Goal: Information Seeking & Learning: Understand process/instructions

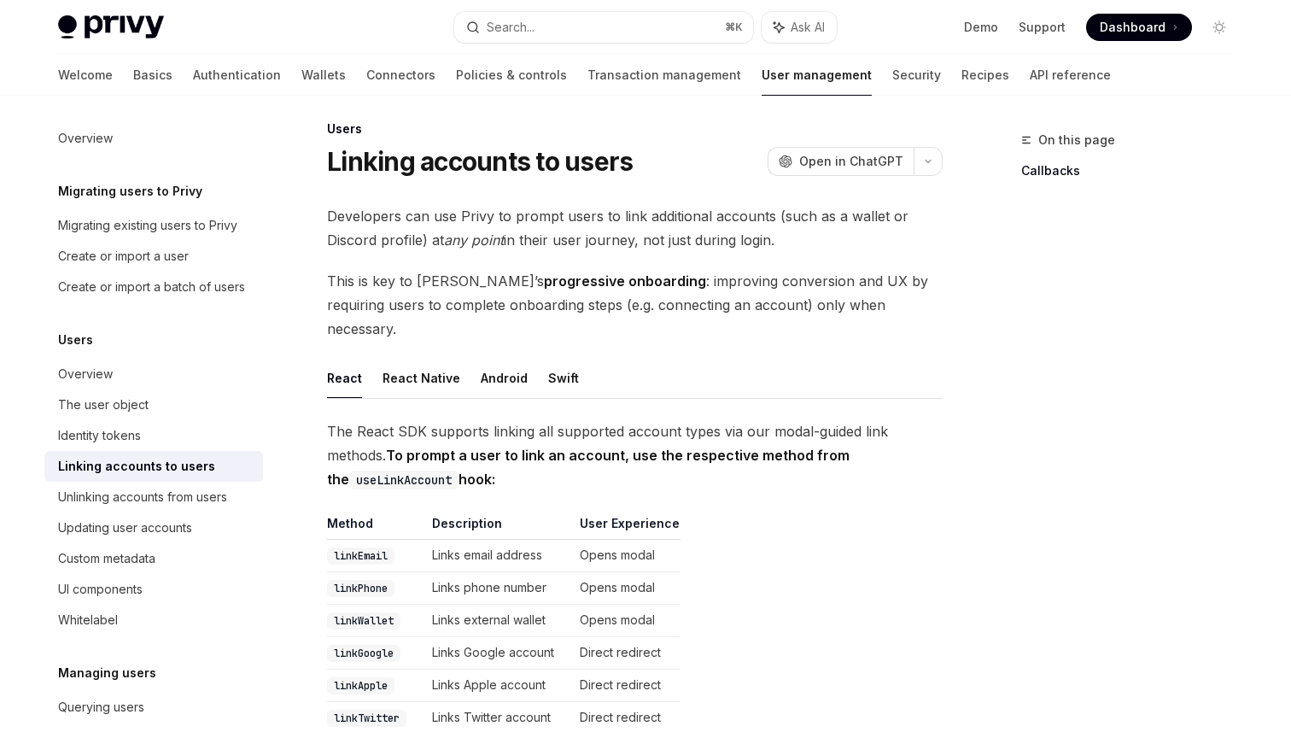
scroll to position [6, 0]
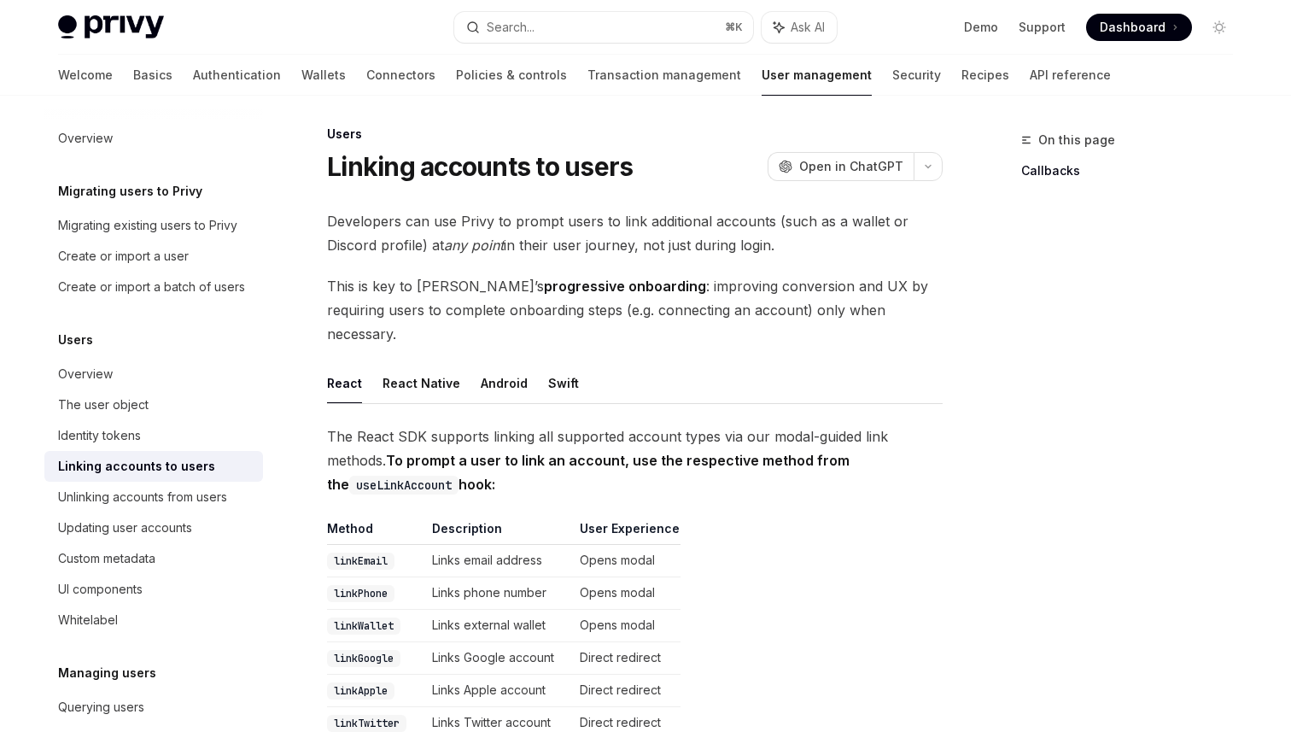
click at [360, 475] on code "useLinkAccount" at bounding box center [403, 484] width 109 height 19
copy code "useLinkAccount"
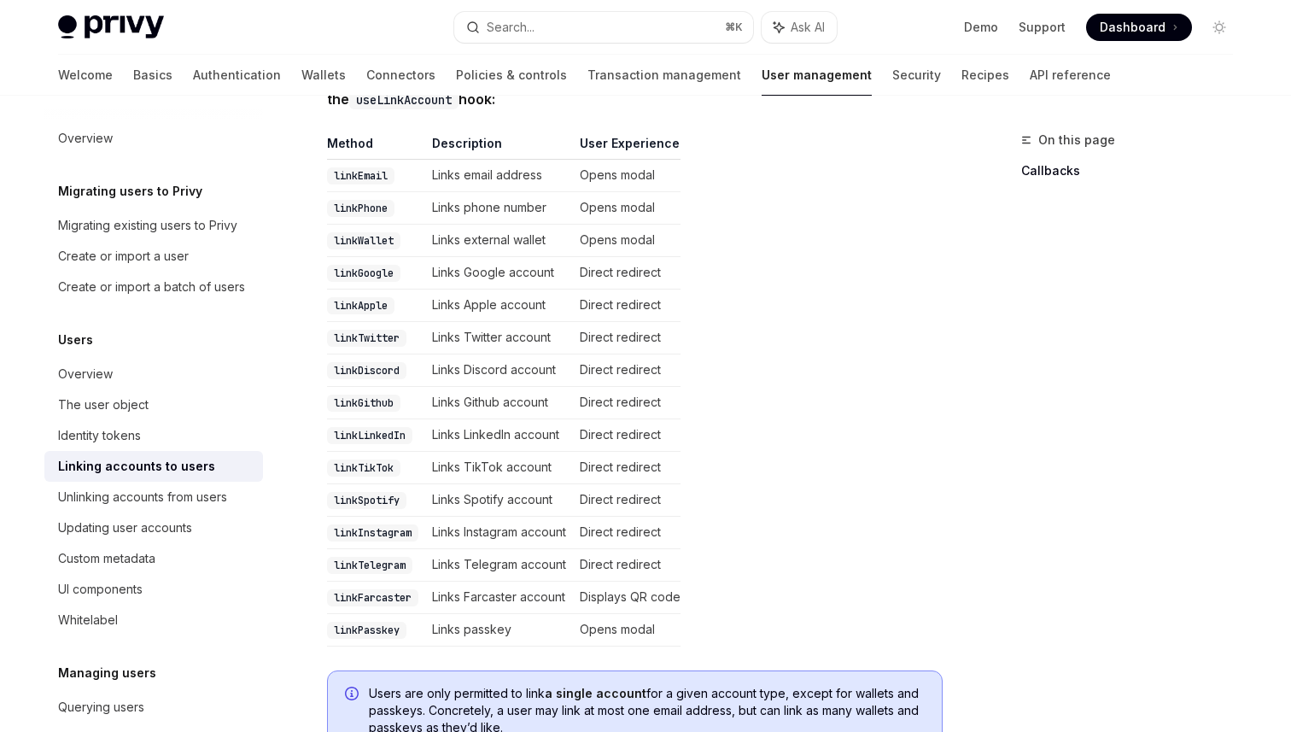
scroll to position [413, 0]
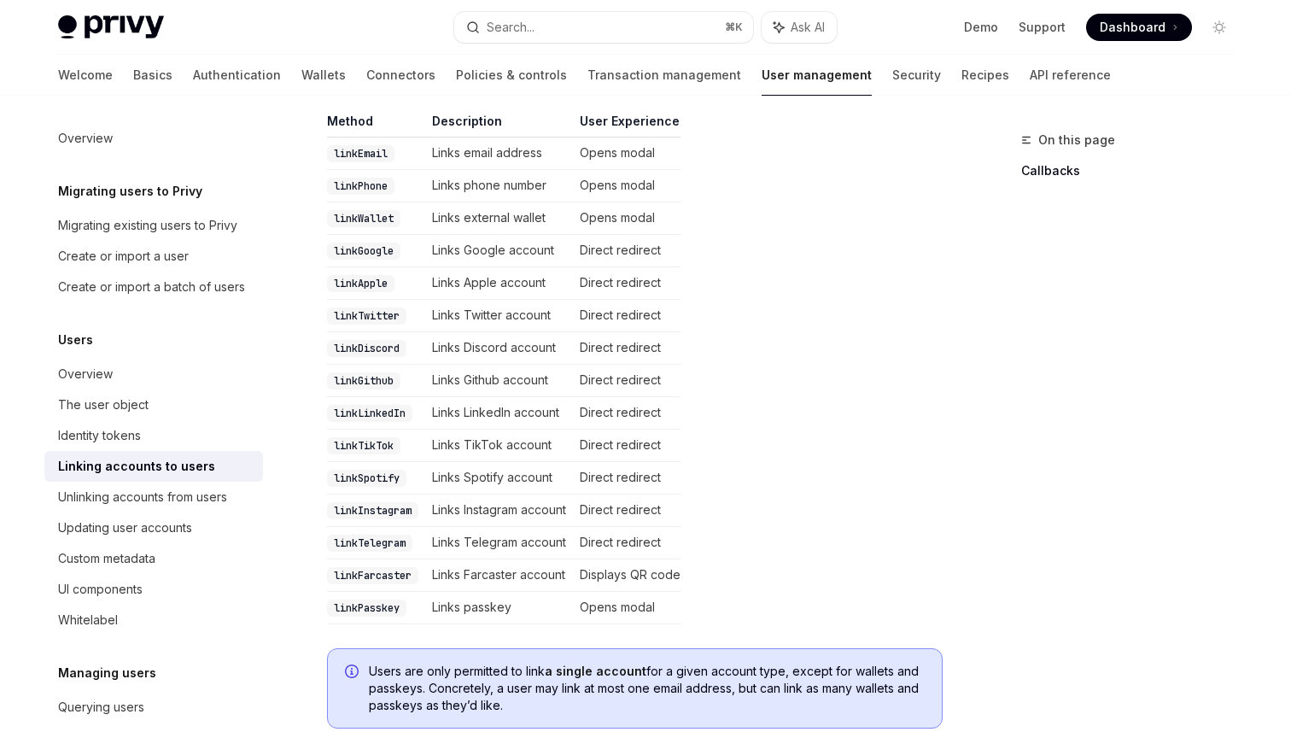
click at [374, 340] on code "linkDiscord" at bounding box center [366, 348] width 79 height 17
click at [533, 337] on td "Links Discord account" at bounding box center [499, 348] width 148 height 32
click at [425, 332] on td "linkDiscord" at bounding box center [376, 348] width 98 height 32
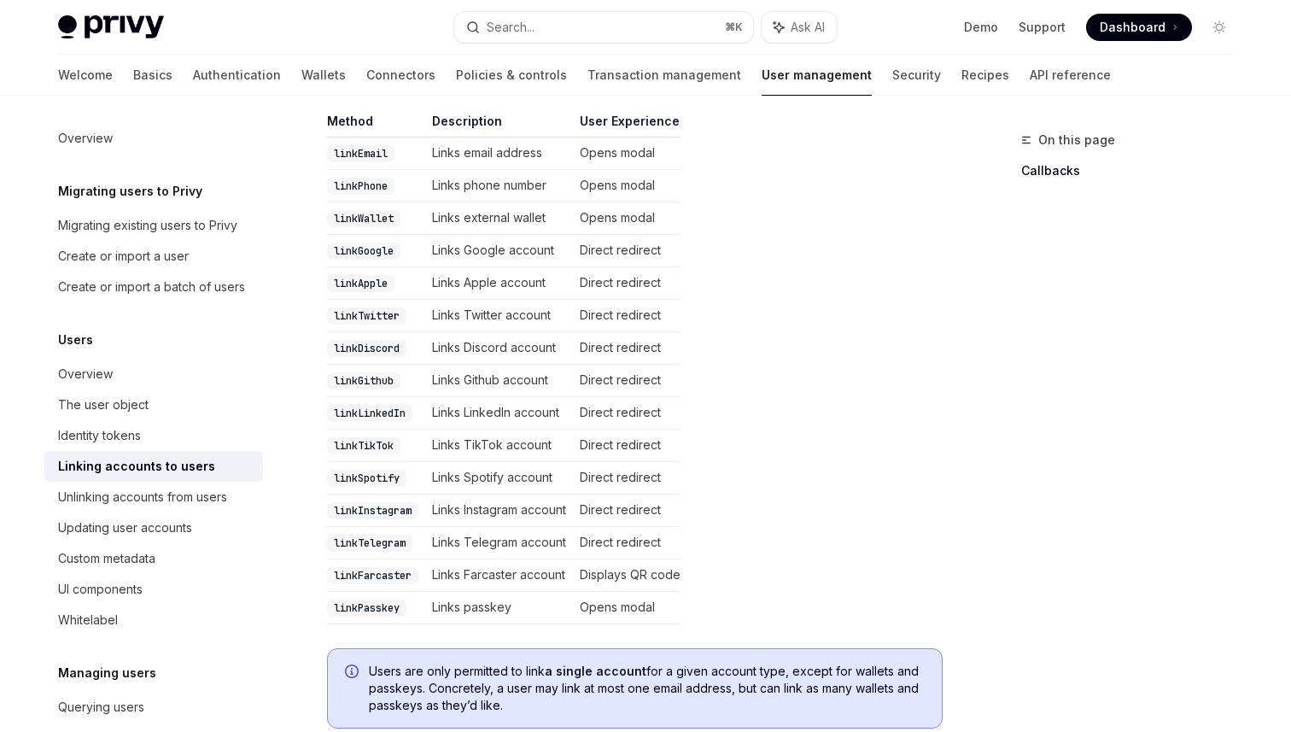
click at [377, 340] on code "linkDiscord" at bounding box center [366, 348] width 79 height 17
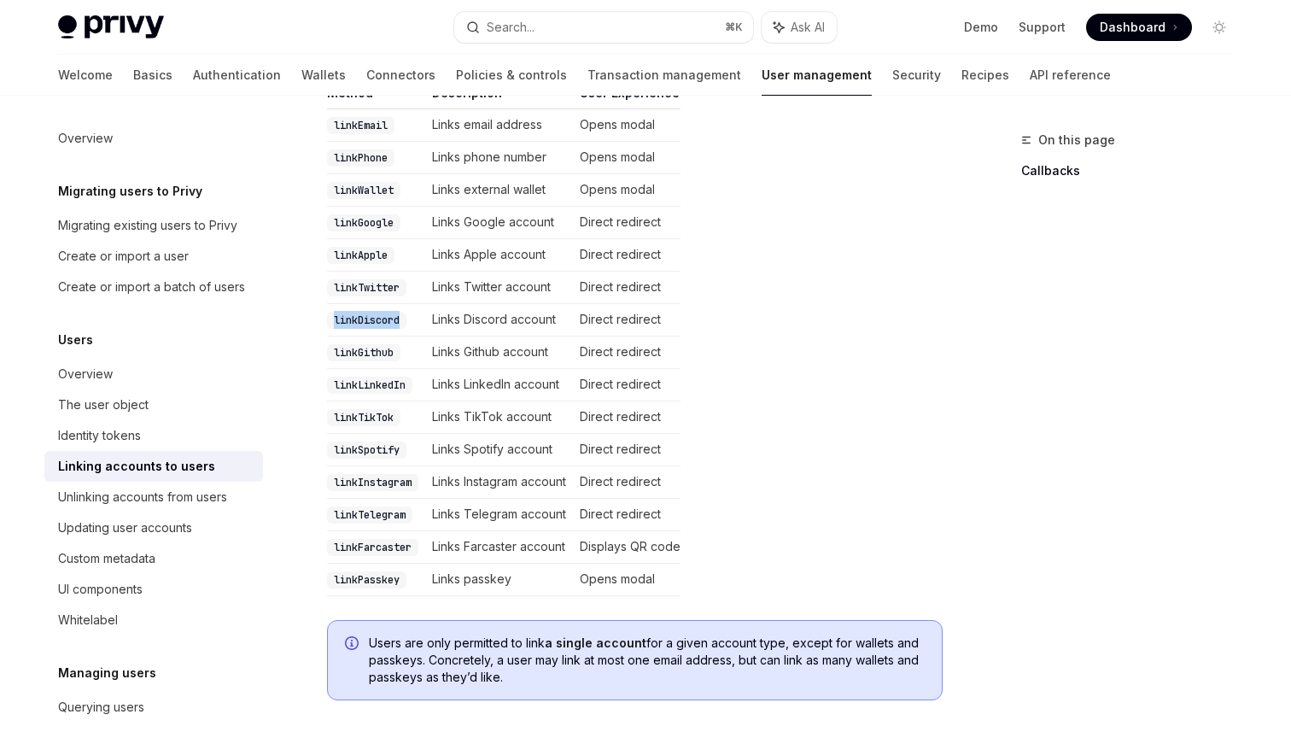
scroll to position [0, 0]
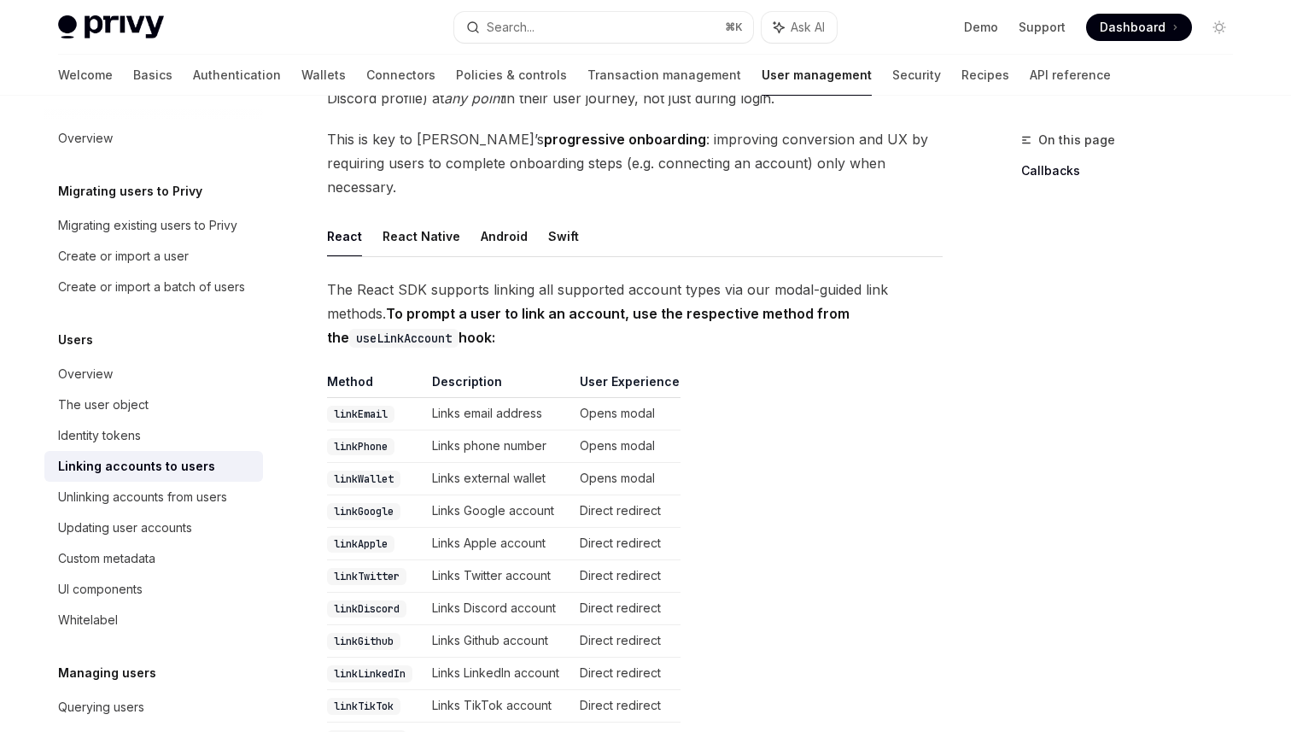
scroll to position [162, 0]
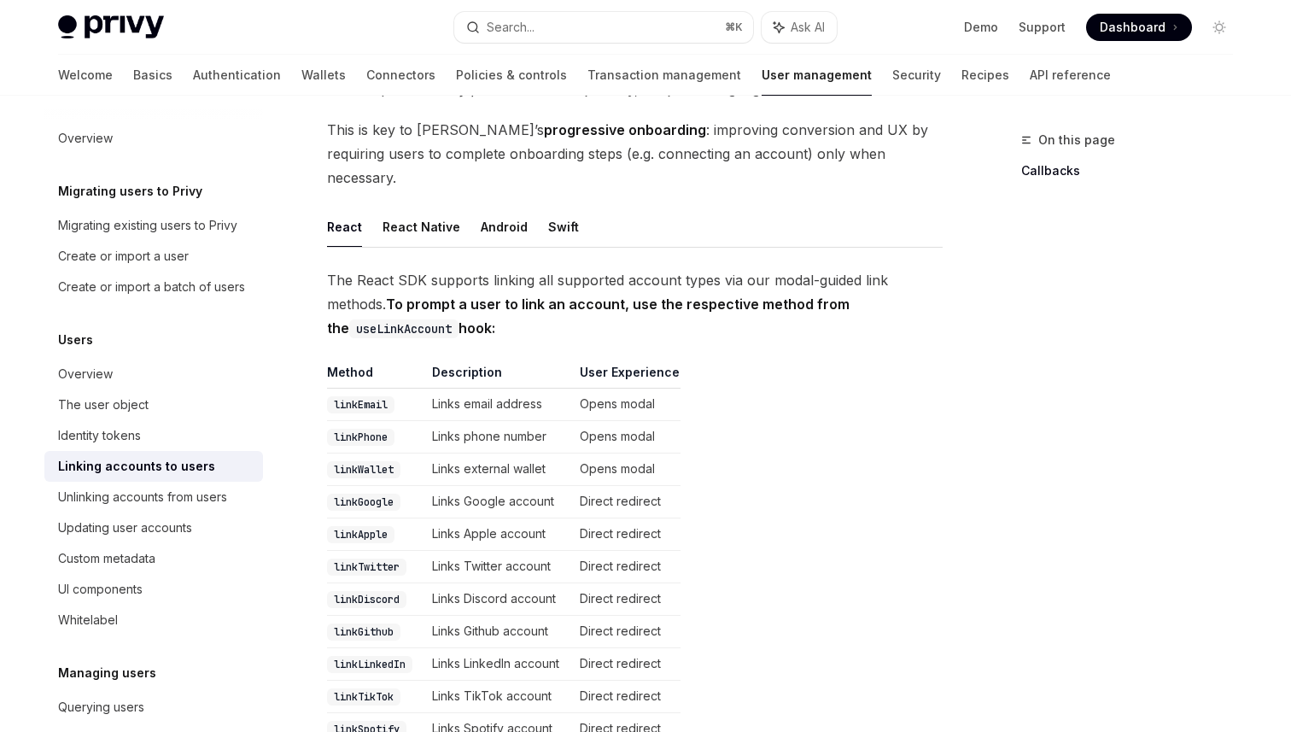
click at [394, 268] on span "The React SDK supports linking all supported account types via our modal-guided…" at bounding box center [634, 304] width 615 height 72
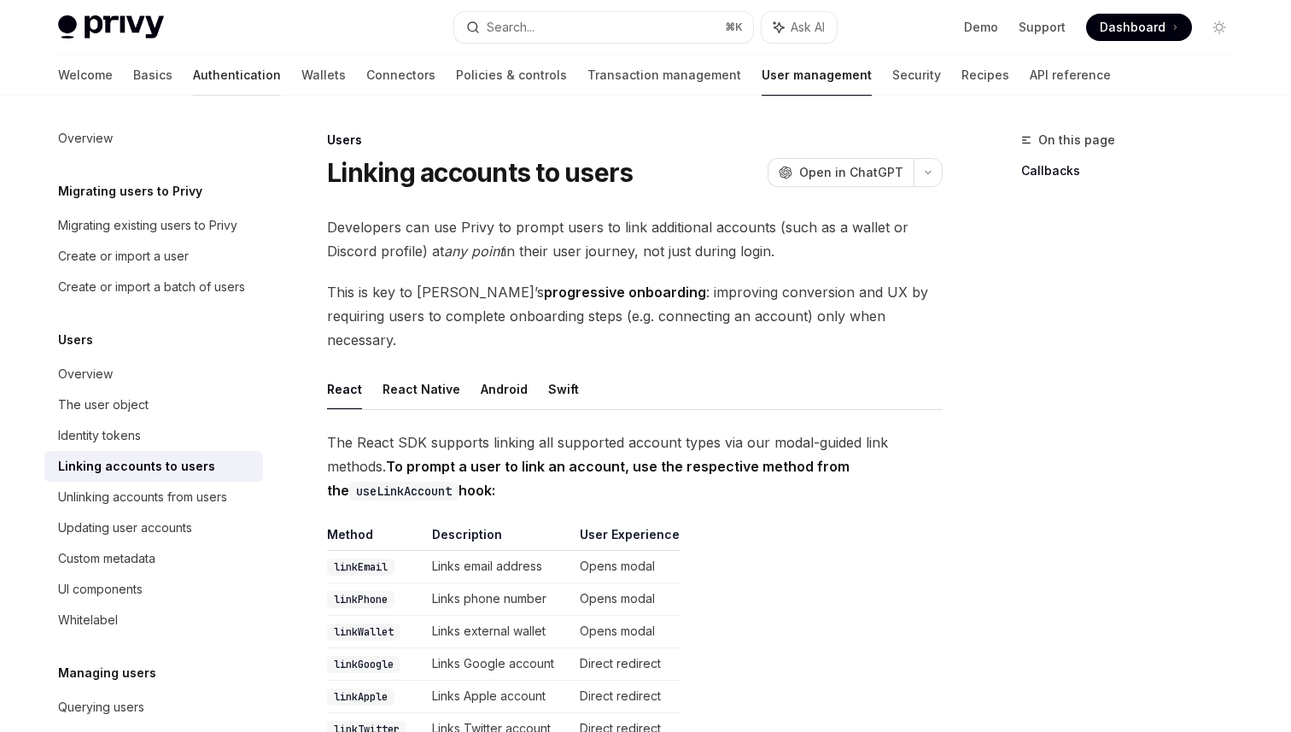
click at [193, 78] on link "Authentication" at bounding box center [237, 75] width 88 height 41
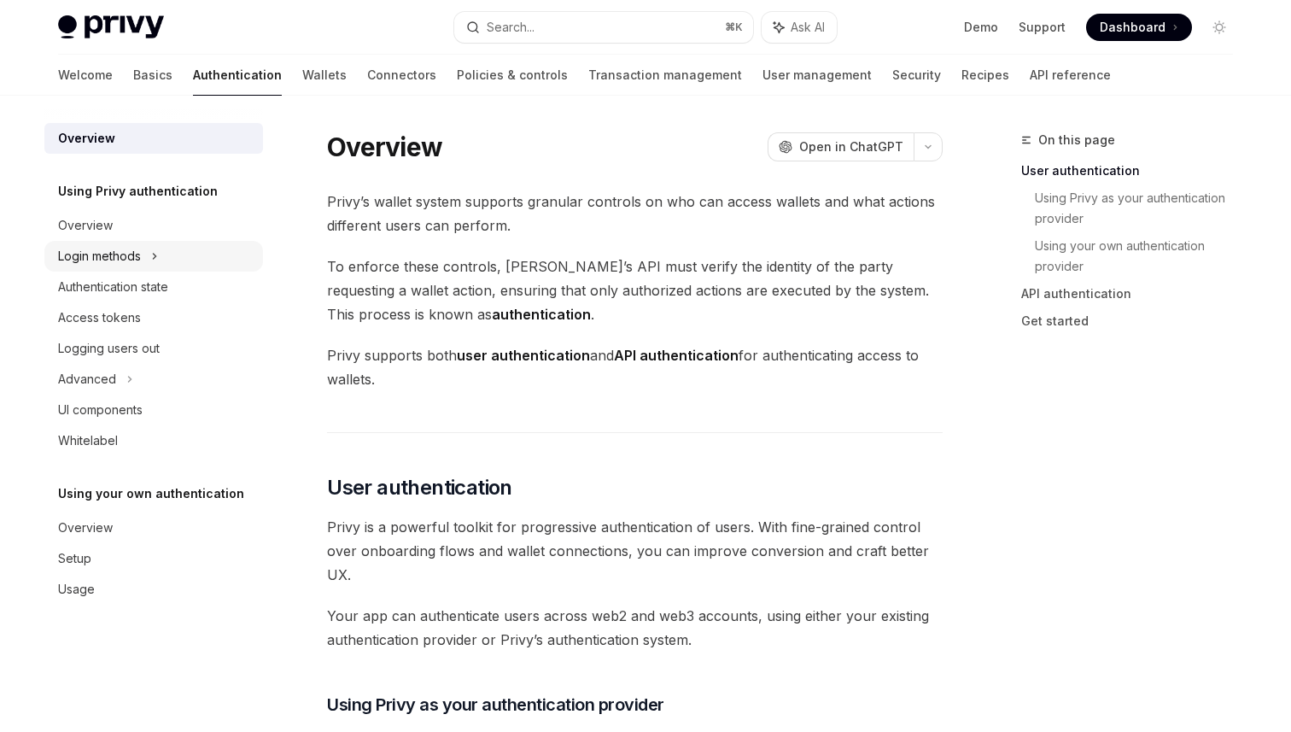
click at [187, 262] on div "Login methods" at bounding box center [153, 256] width 219 height 31
type textarea "*"
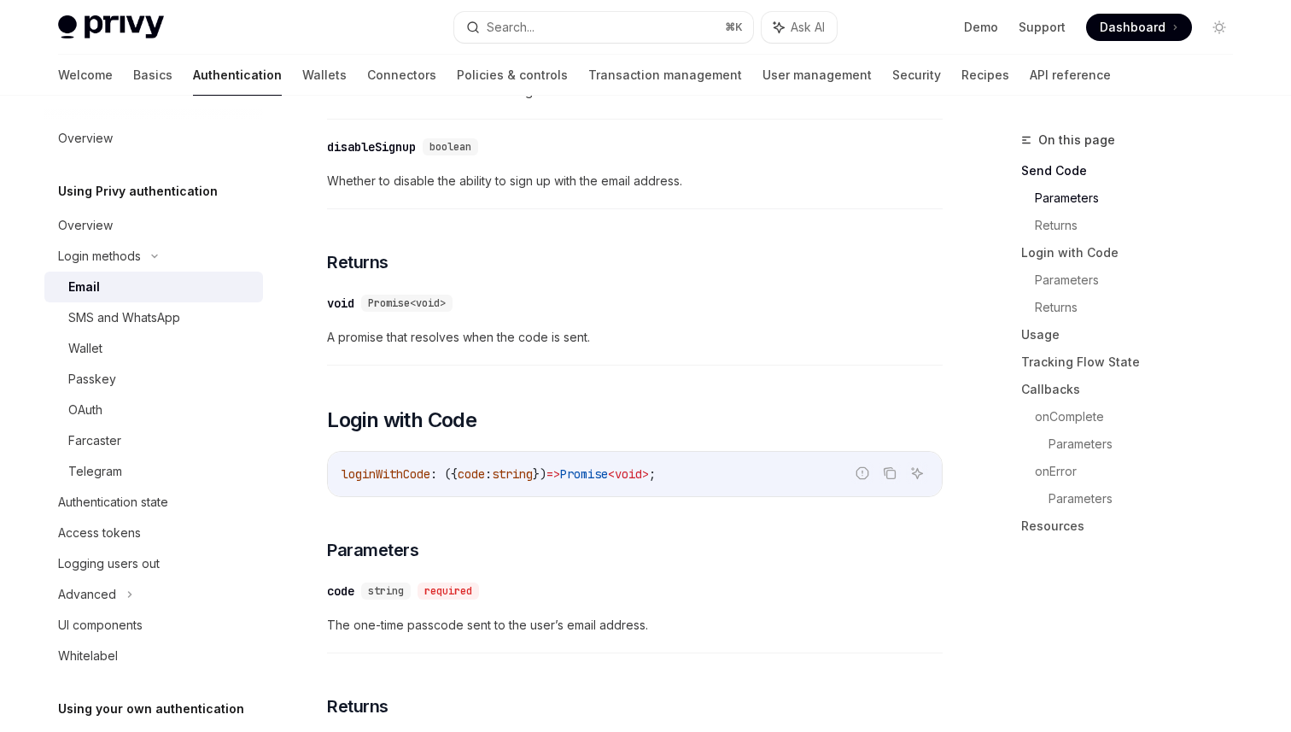
click at [554, 166] on div "​ disableSignup boolean Whether to disable the ability to sign up with the emai…" at bounding box center [634, 168] width 615 height 81
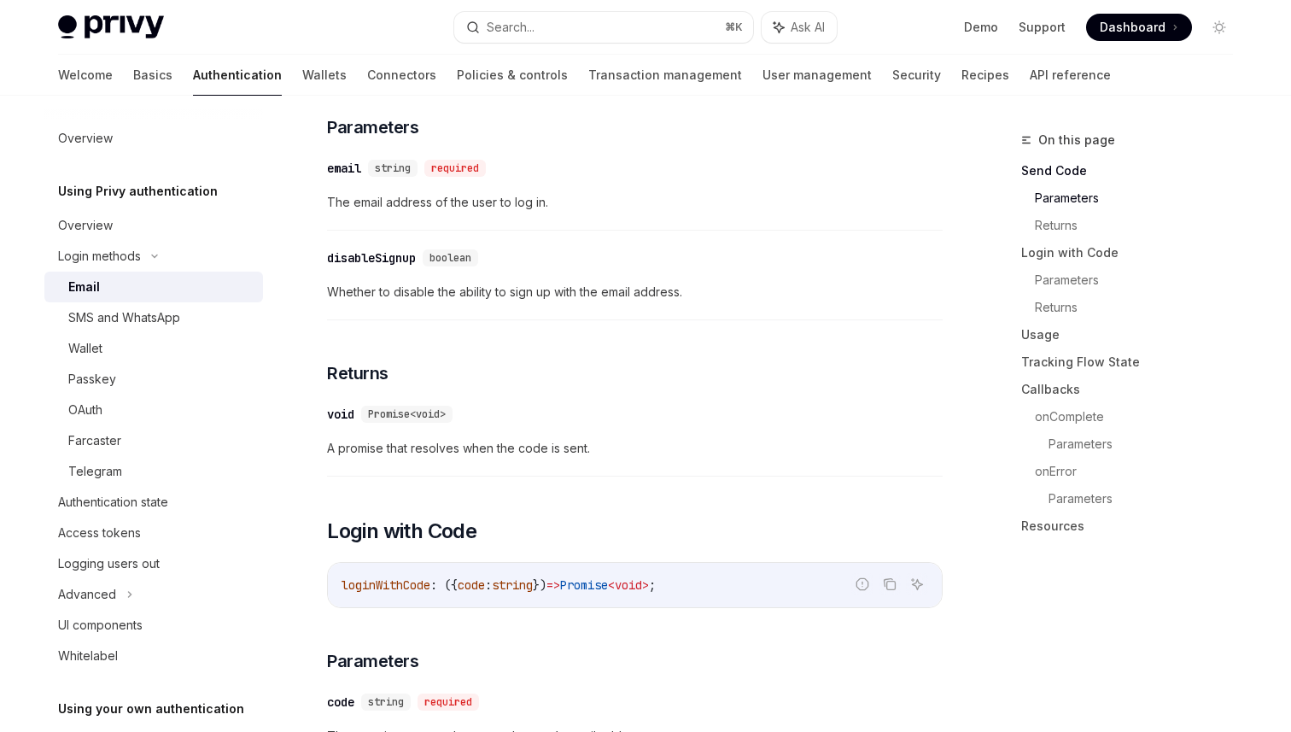
click at [394, 258] on div "disableSignup" at bounding box center [371, 257] width 89 height 17
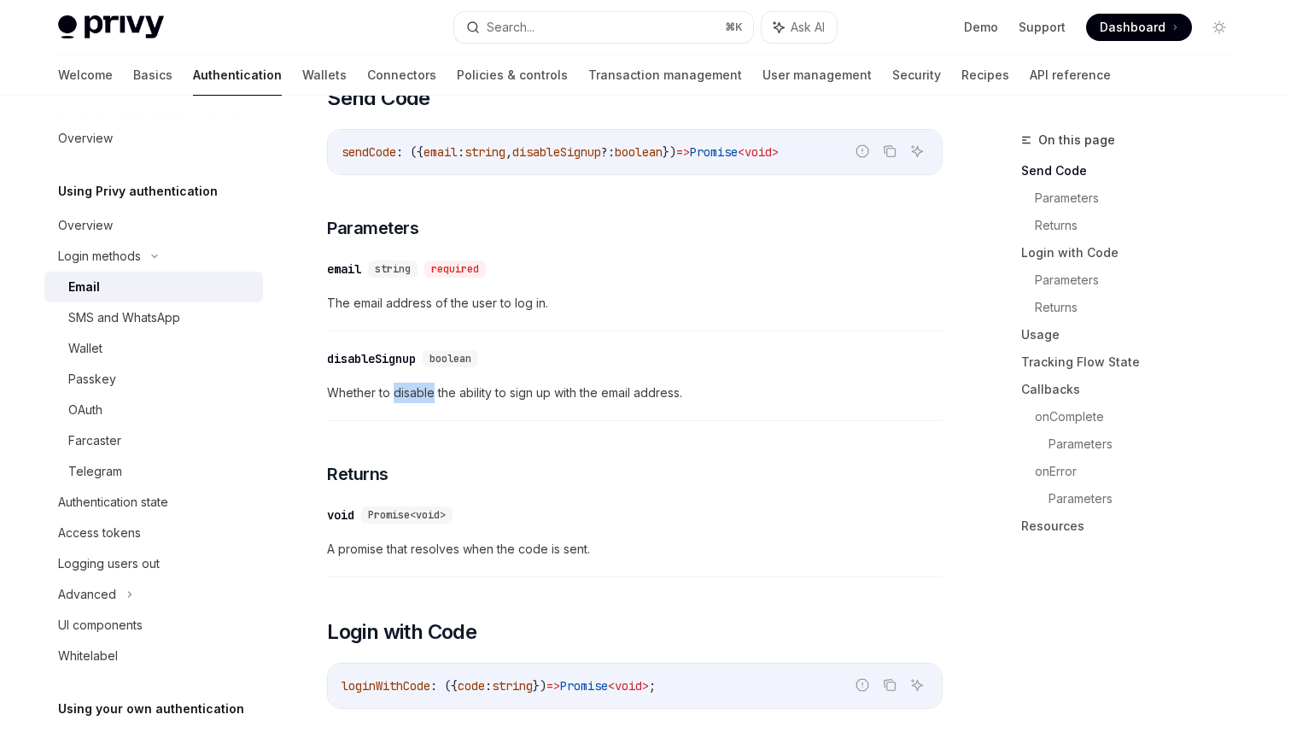
scroll to position [483, 0]
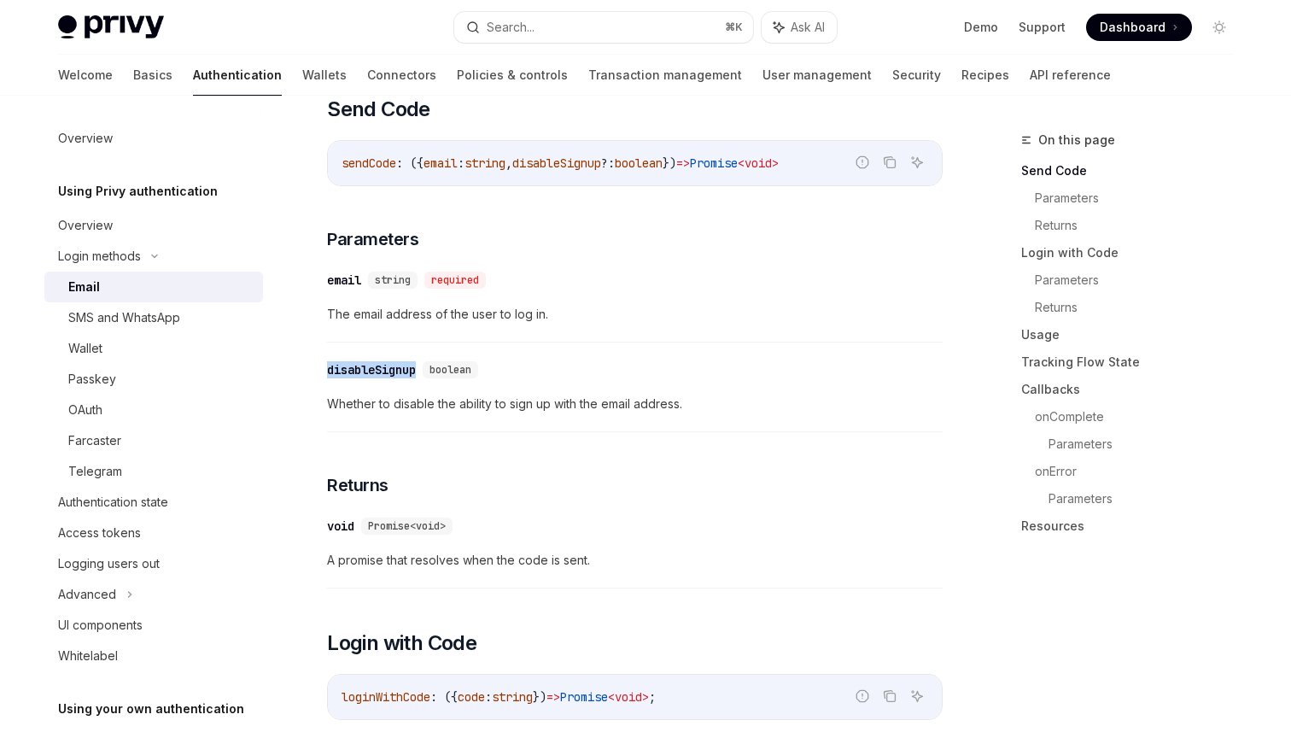
drag, startPoint x: 299, startPoint y: 370, endPoint x: 421, endPoint y: 366, distance: 122.1
copy div "disableSignup"
click at [798, 388] on div "​ disableSignup boolean Whether to disable the ability to sign up with the emai…" at bounding box center [634, 391] width 615 height 81
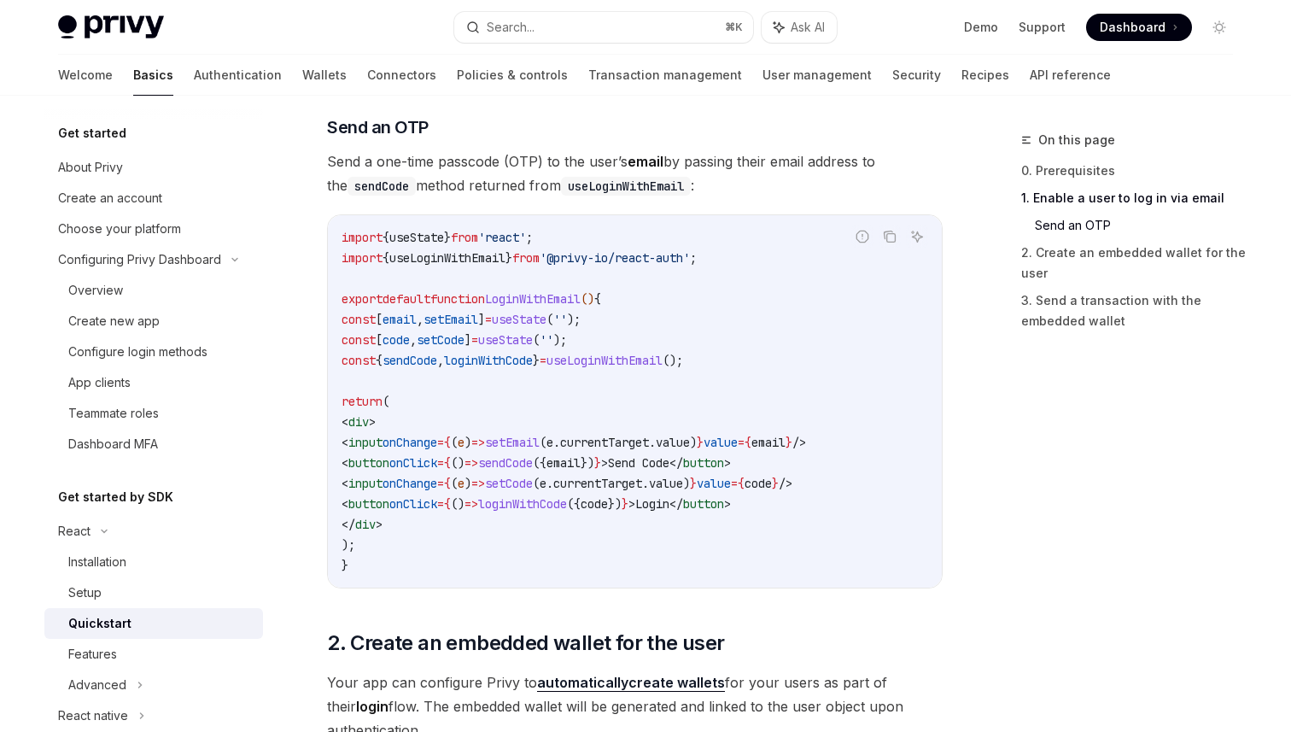
scroll to position [209, 0]
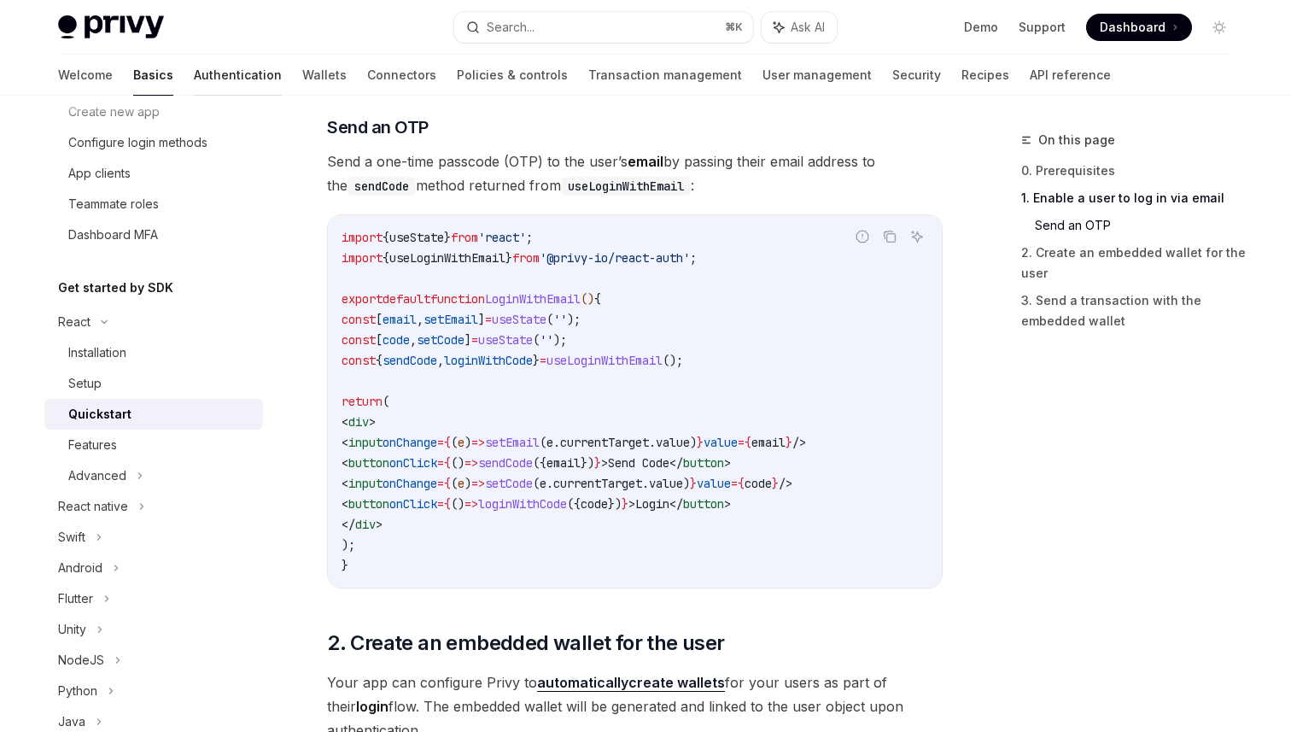
click at [194, 83] on link "Authentication" at bounding box center [238, 75] width 88 height 41
type textarea "*"
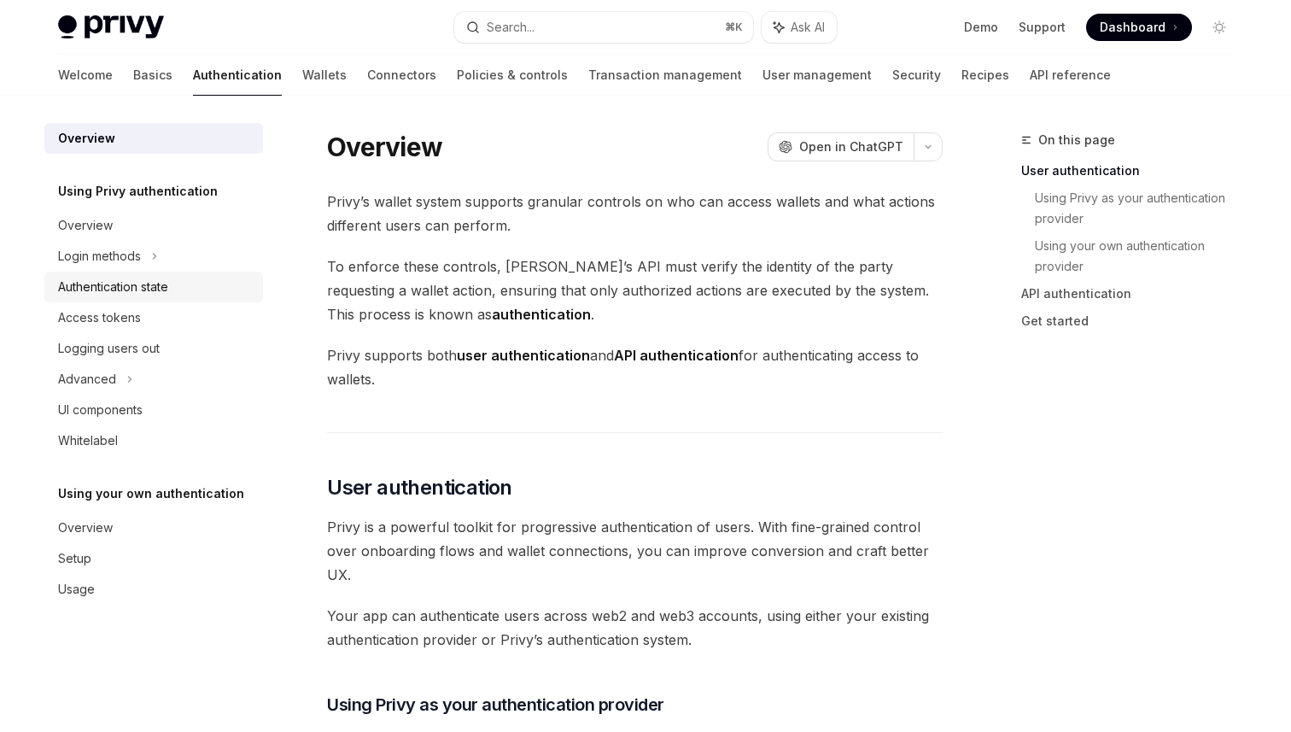
click at [220, 281] on div "Authentication state" at bounding box center [155, 287] width 195 height 20
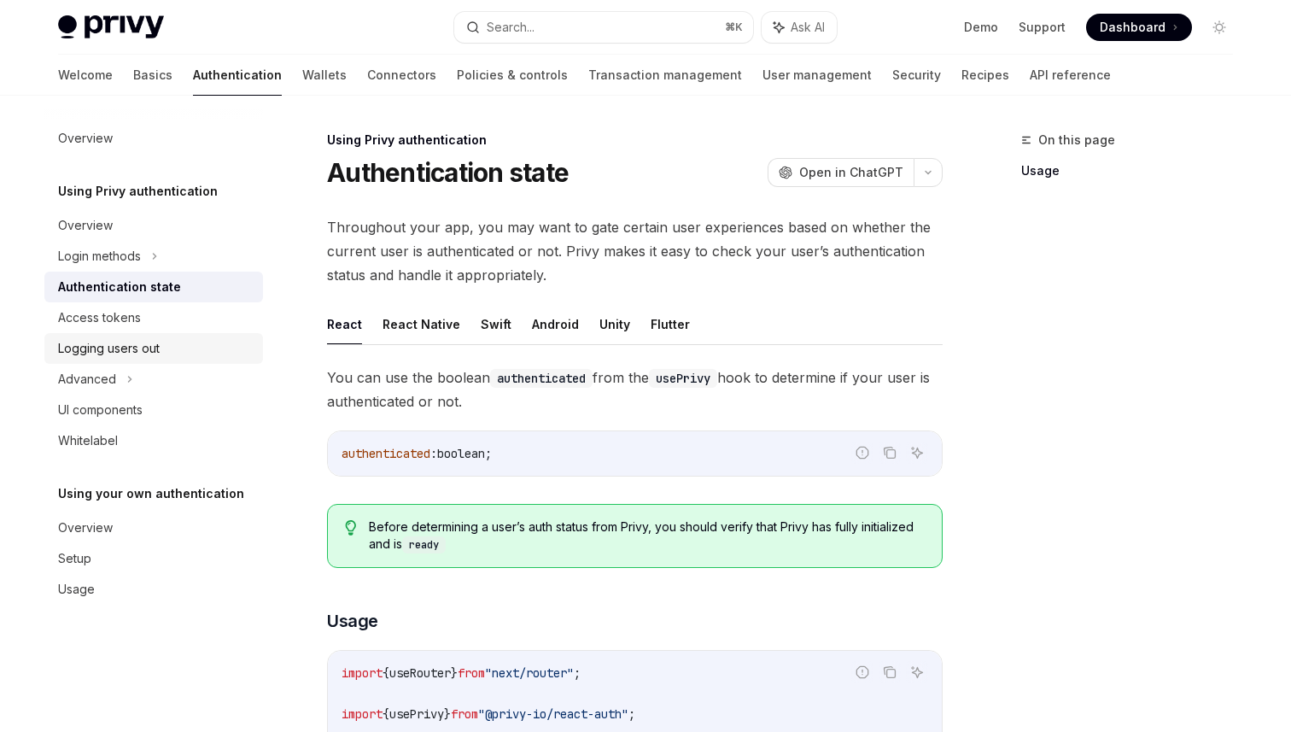
click at [166, 353] on div "Logging users out" at bounding box center [155, 348] width 195 height 20
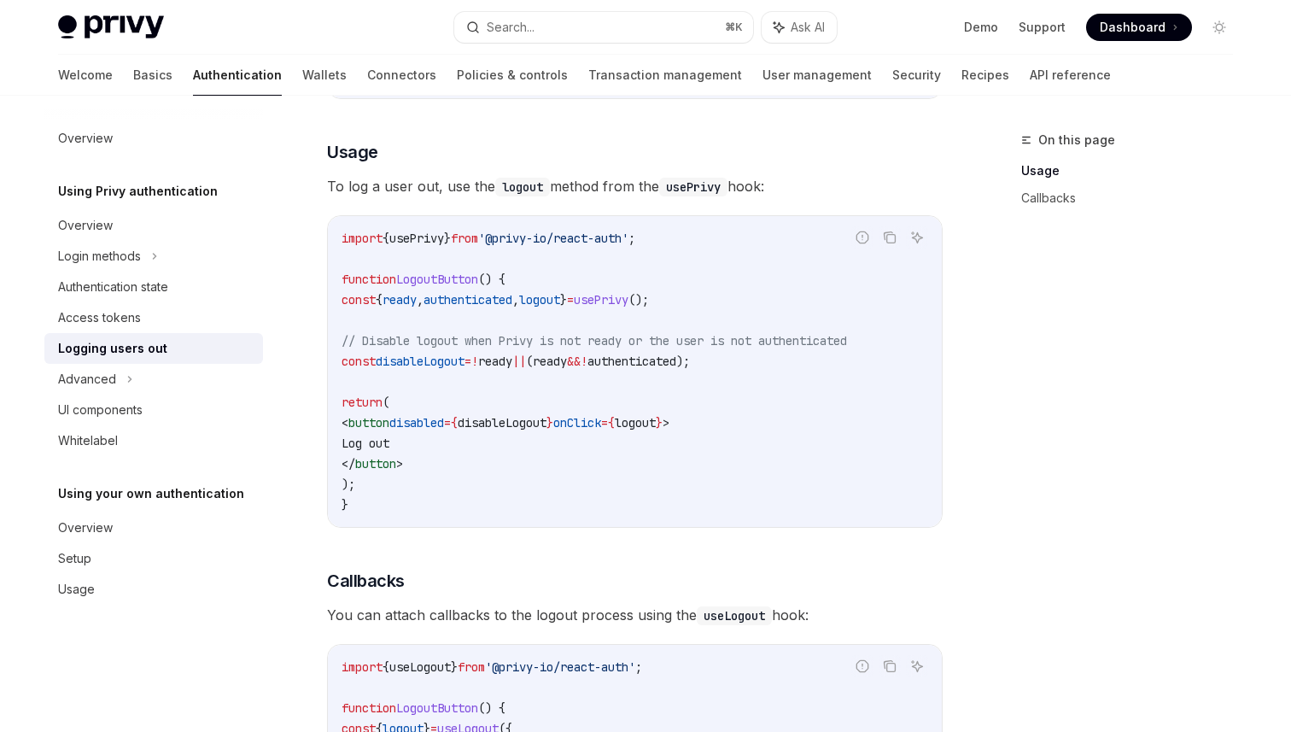
scroll to position [289, 0]
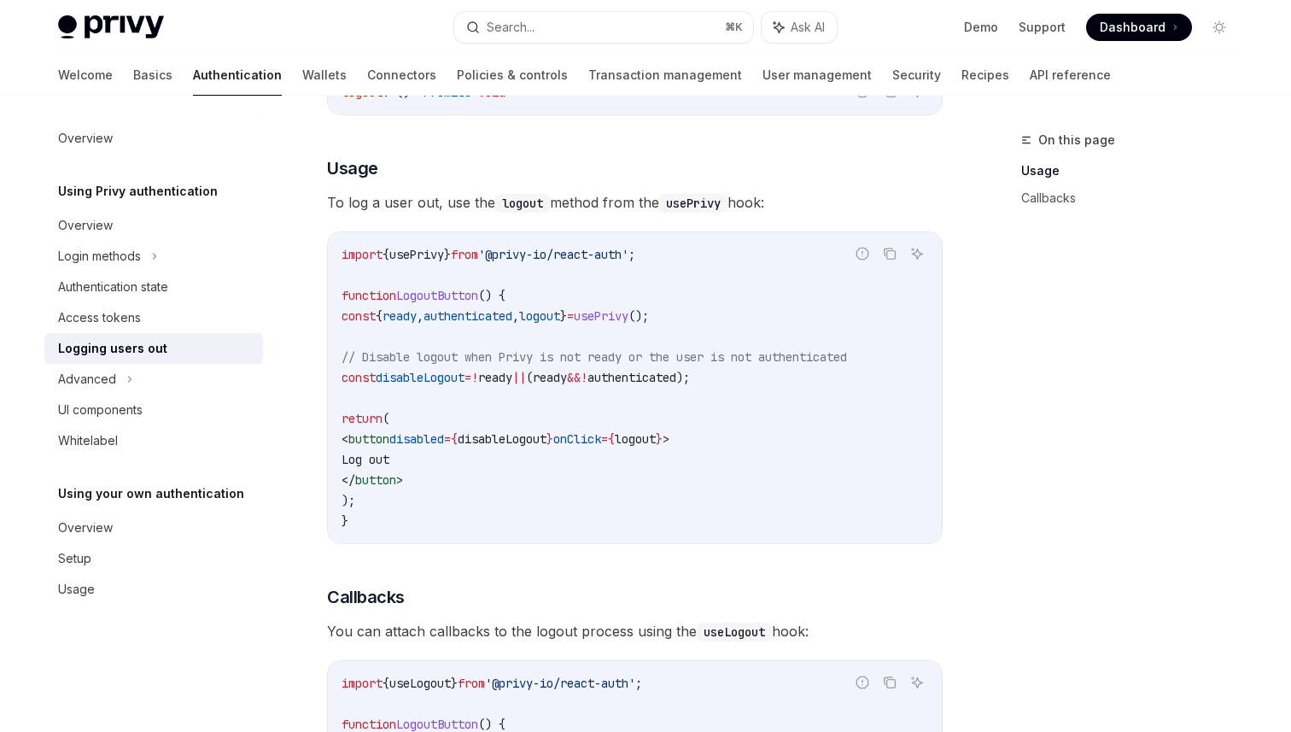
click at [529, 446] on span "disableLogout" at bounding box center [502, 438] width 89 height 15
click at [546, 438] on span "disableLogout" at bounding box center [502, 438] width 89 height 15
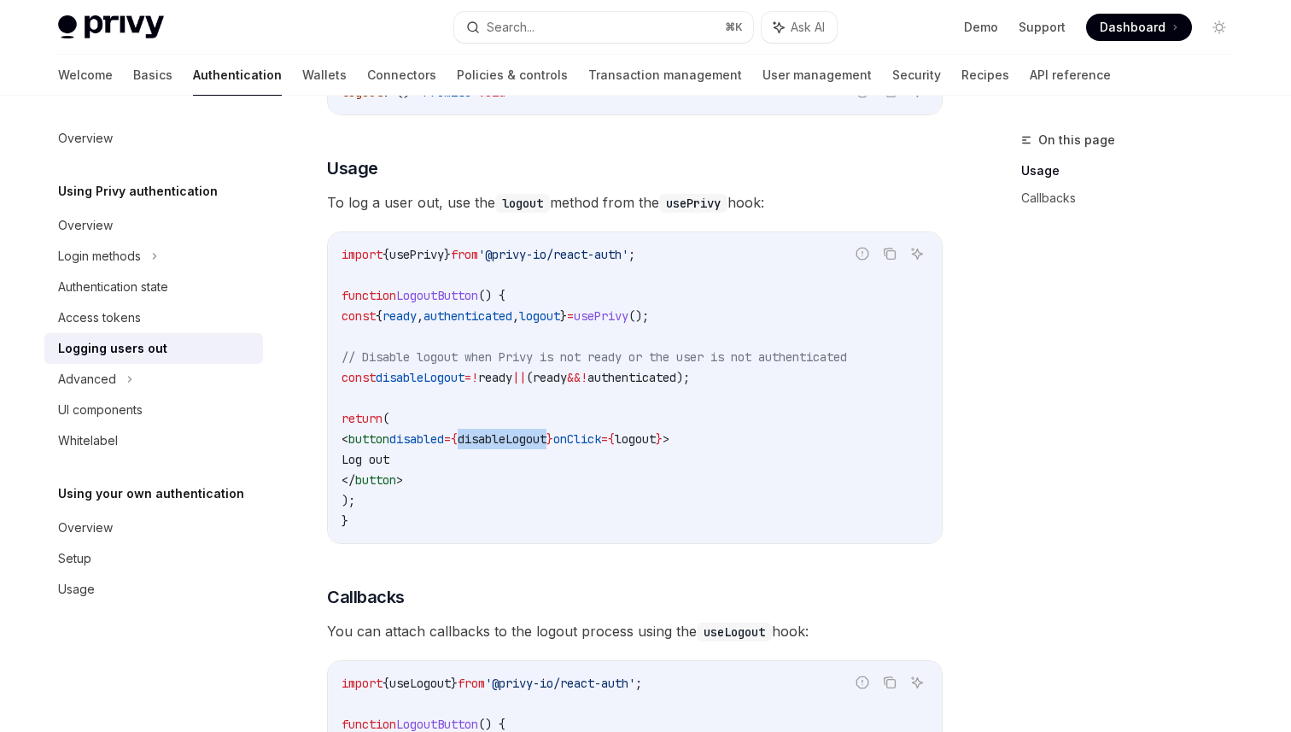
click at [615, 461] on code "import { usePrivy } from '@privy-io/react-auth' ; function LogoutButton () { co…" at bounding box center [634, 387] width 586 height 287
click at [155, 261] on icon at bounding box center [154, 256] width 7 height 20
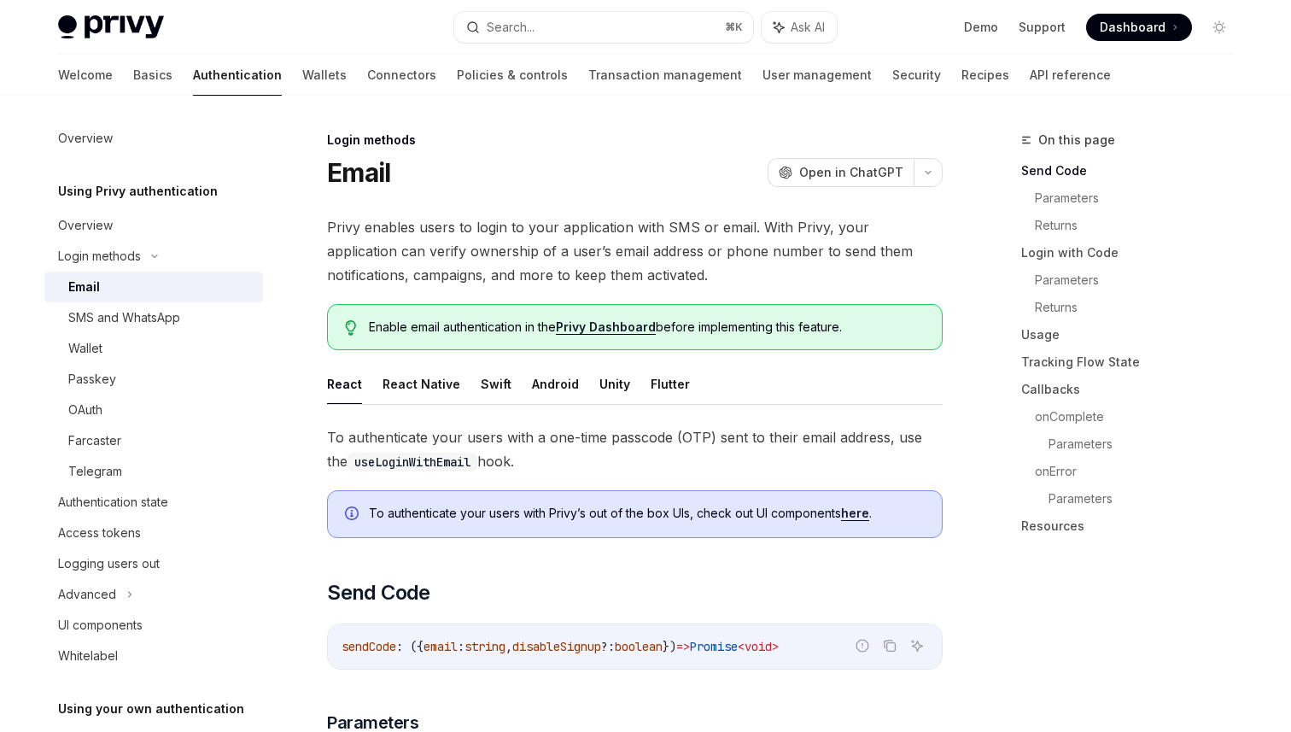
click at [479, 236] on span "Privy enables users to login to your application with SMS or email. With Privy,…" at bounding box center [634, 251] width 615 height 72
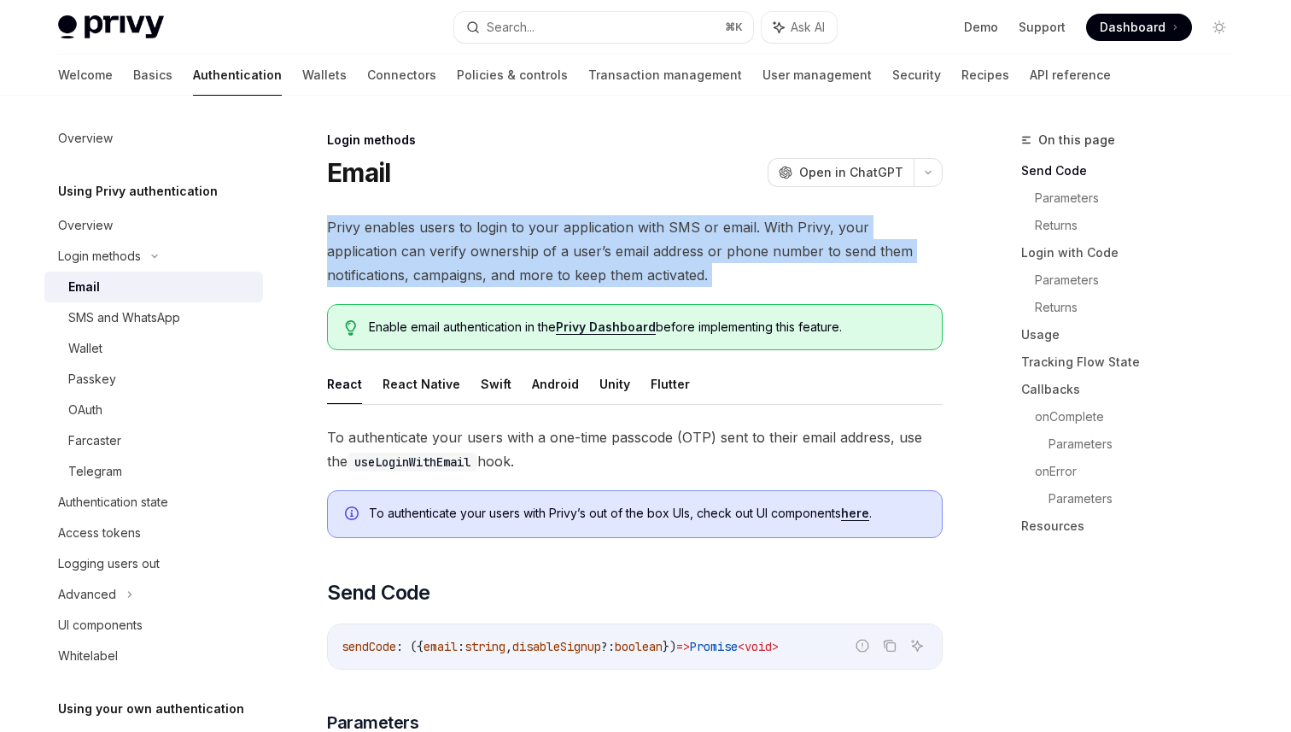
click at [479, 236] on span "Privy enables users to login to your application with SMS or email. With Privy,…" at bounding box center [634, 251] width 615 height 72
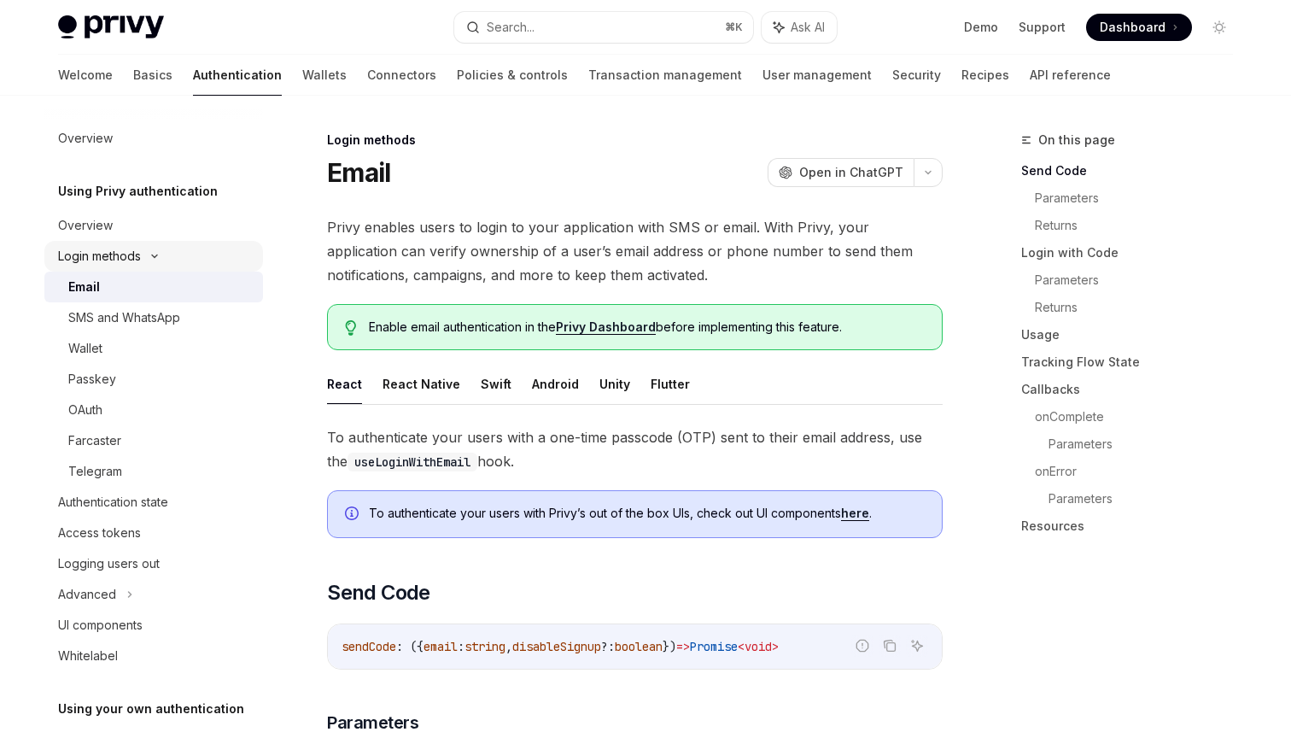
click at [165, 260] on div "Login methods" at bounding box center [153, 256] width 219 height 31
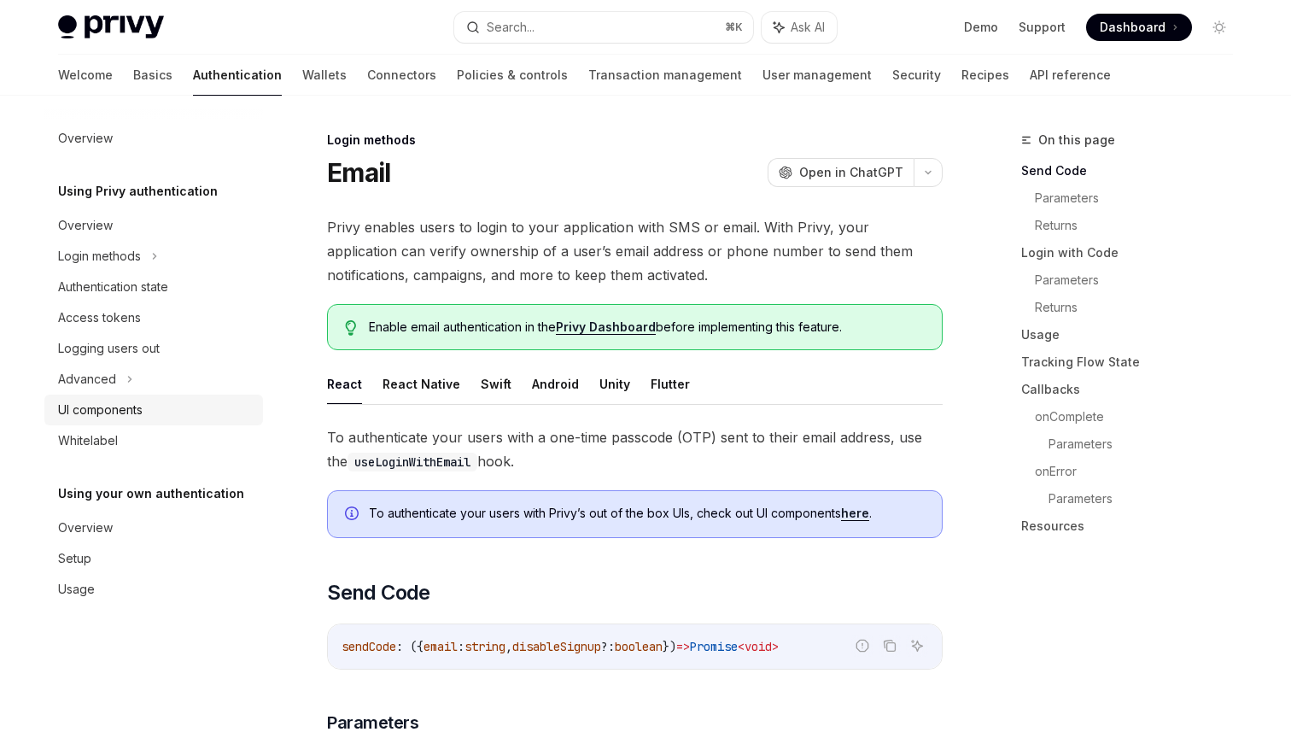
click at [166, 411] on div "UI components" at bounding box center [155, 410] width 195 height 20
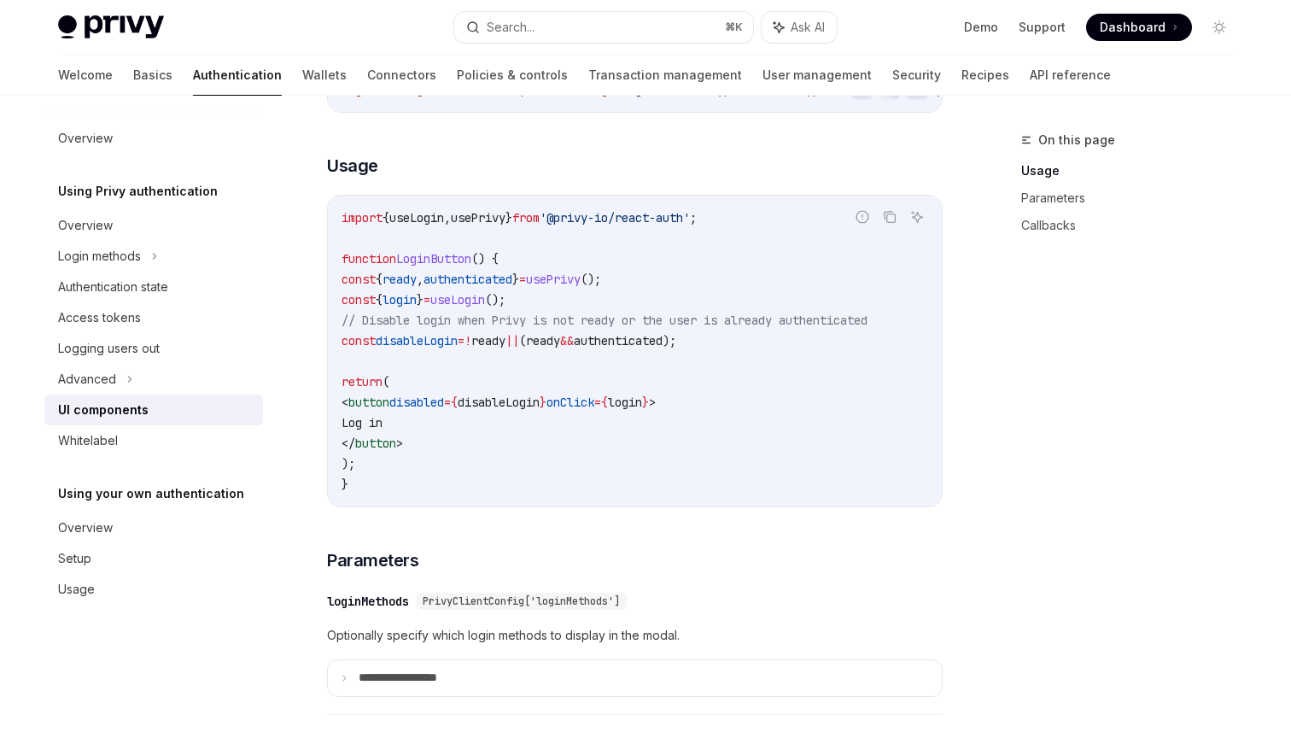
scroll to position [1108, 0]
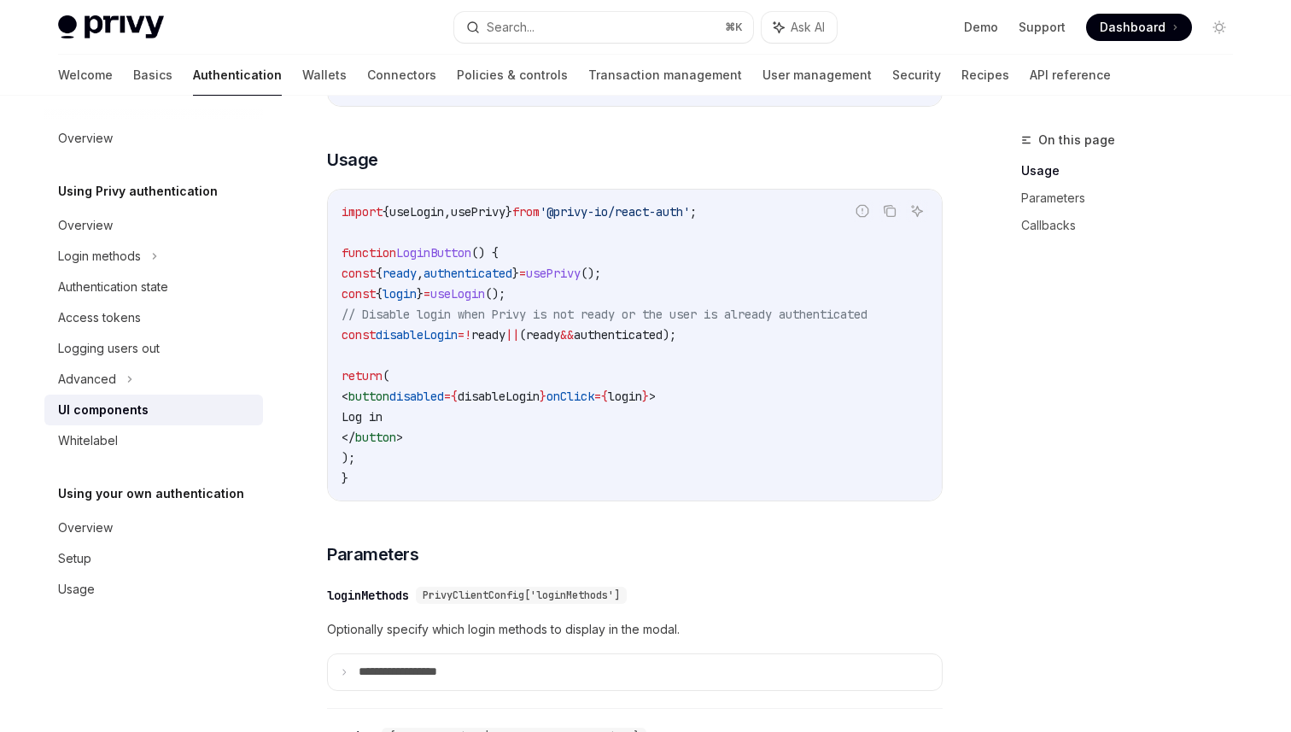
click at [482, 382] on code "import { useLogin , usePrivy } from '@privy-io/react-auth' ; function LoginButt…" at bounding box center [634, 344] width 586 height 287
click at [132, 376] on div "Advanced" at bounding box center [153, 379] width 219 height 31
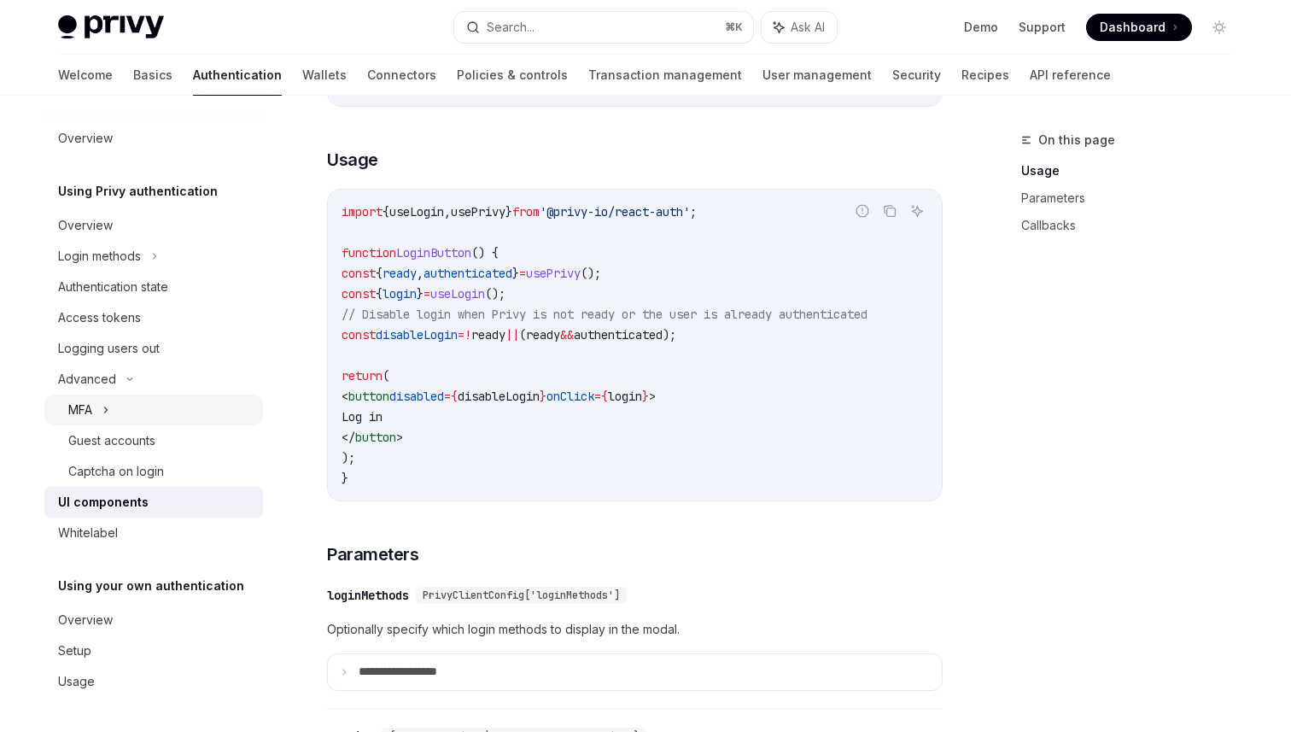
click at [155, 408] on div "MFA" at bounding box center [153, 409] width 219 height 31
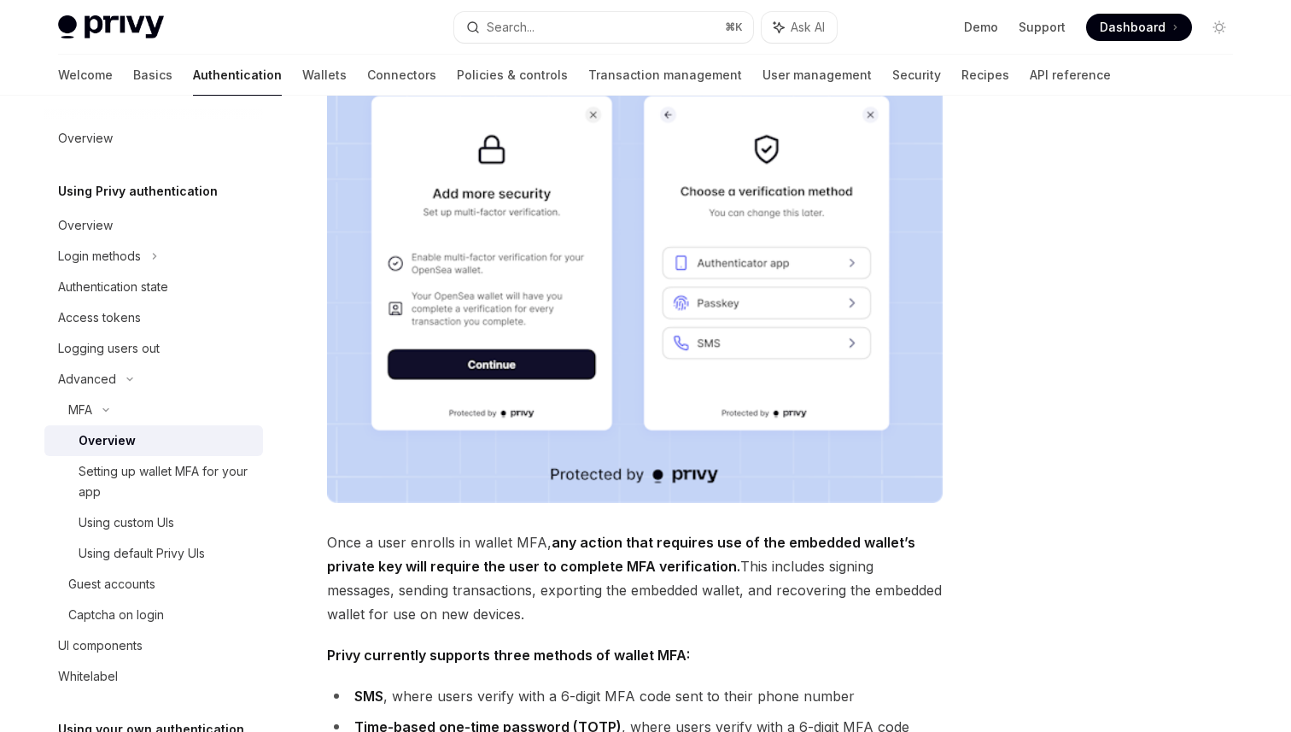
click at [1117, 374] on div at bounding box center [1117, 431] width 260 height 602
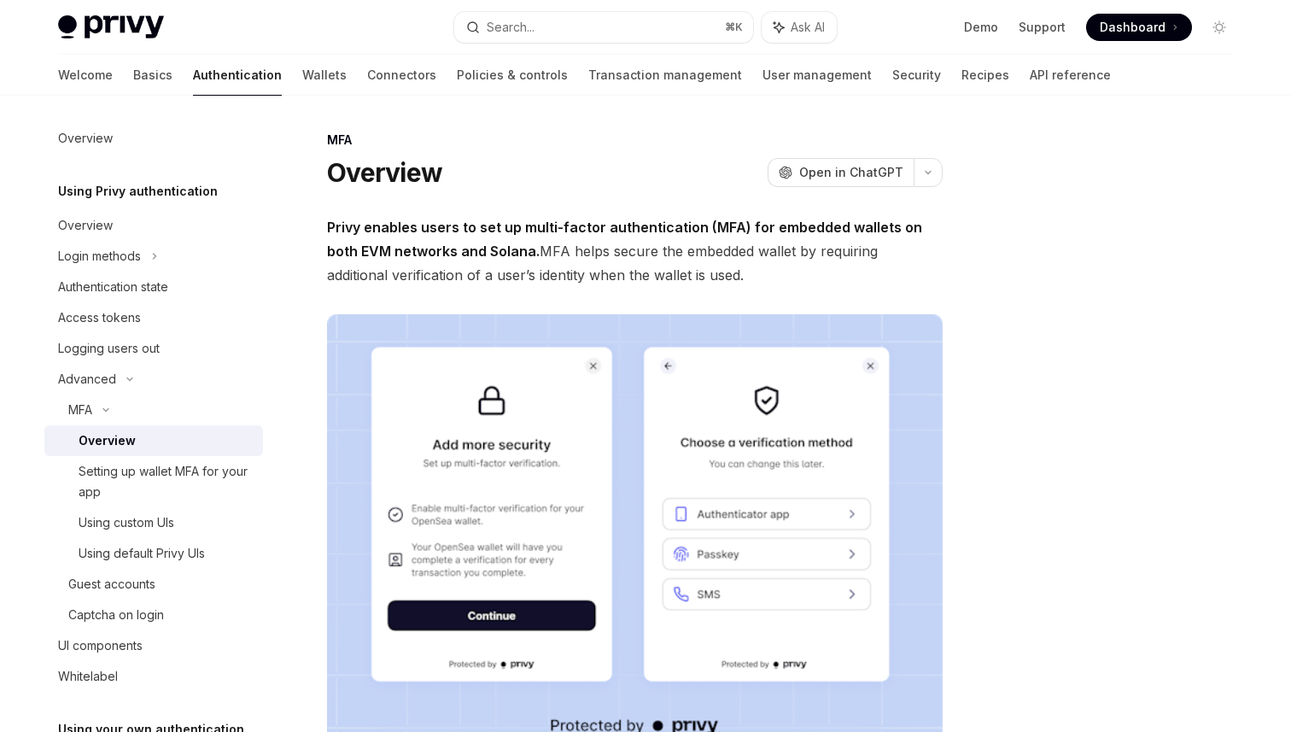
click at [930, 218] on span "Privy enables users to set up multi-factor authentication (MFA) for embedded wa…" at bounding box center [634, 251] width 615 height 72
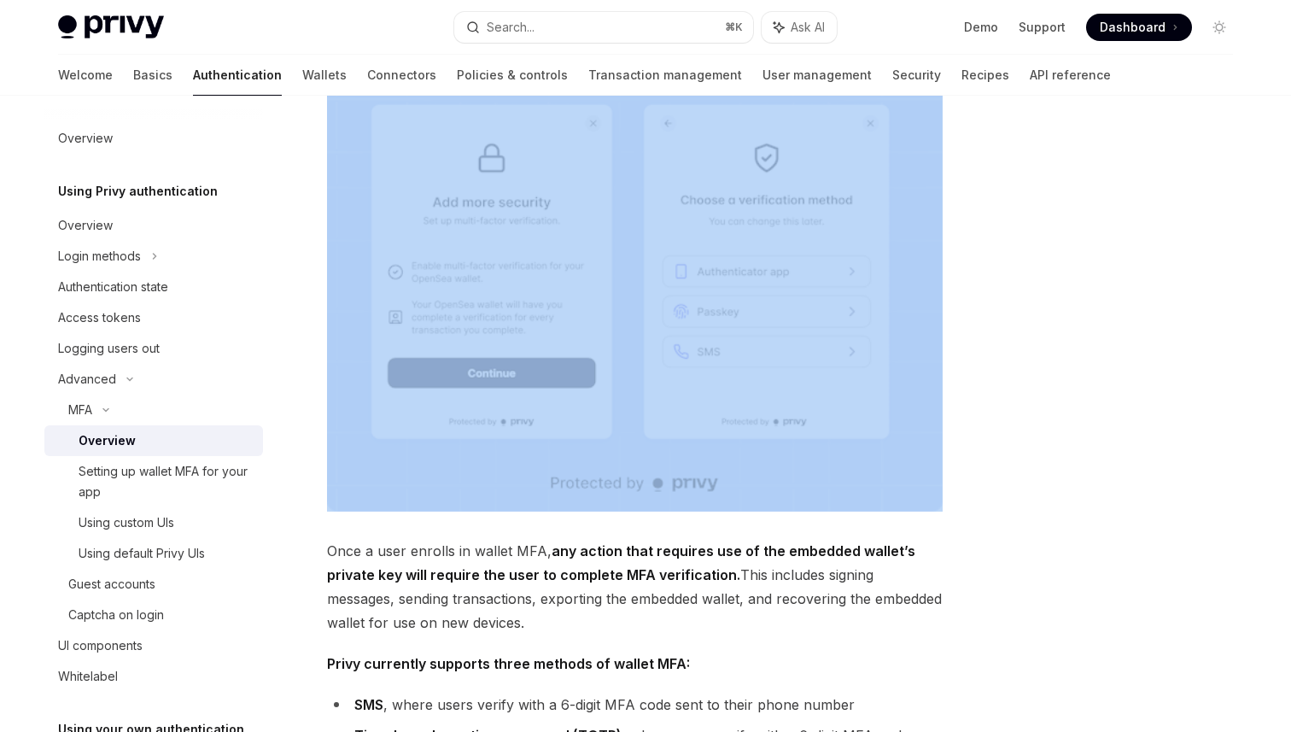
click at [980, 285] on div "MFA Overview OpenAI Open in ChatGPT OpenAI Open in ChatGPT Privy enables users …" at bounding box center [645, 514] width 1202 height 1323
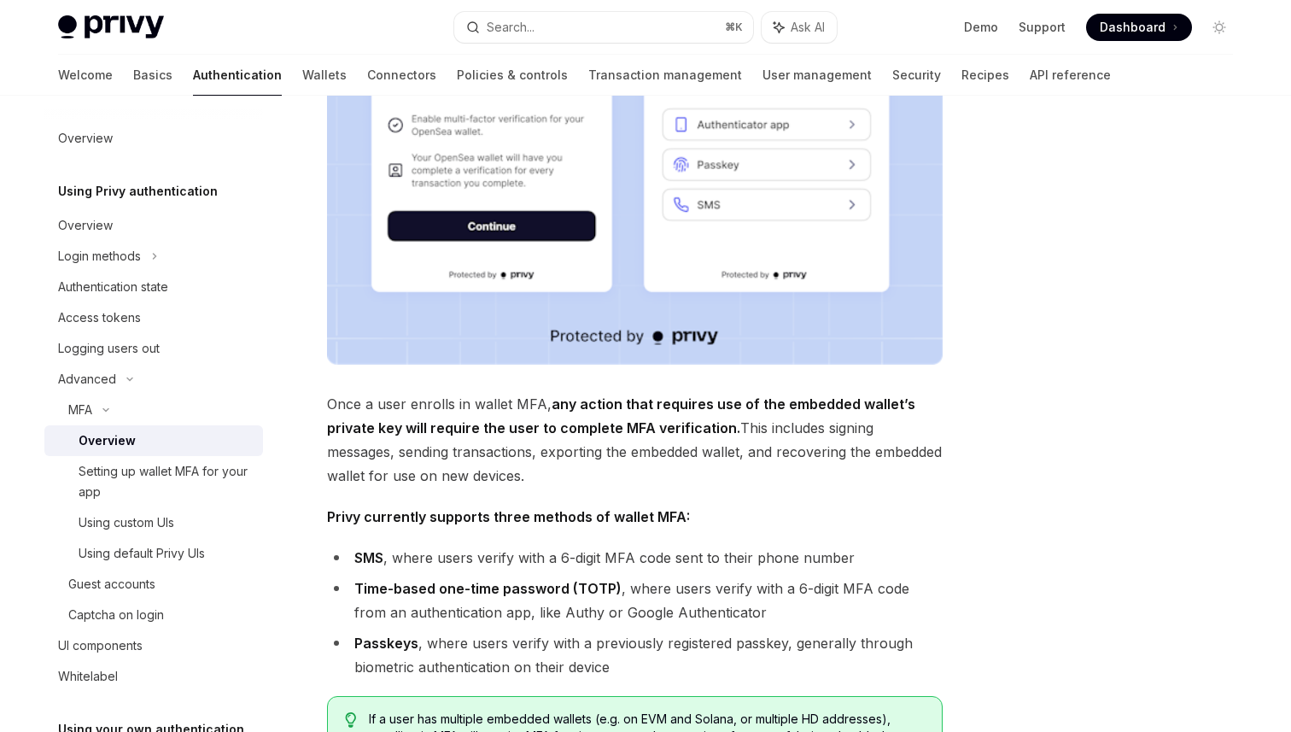
scroll to position [391, 0]
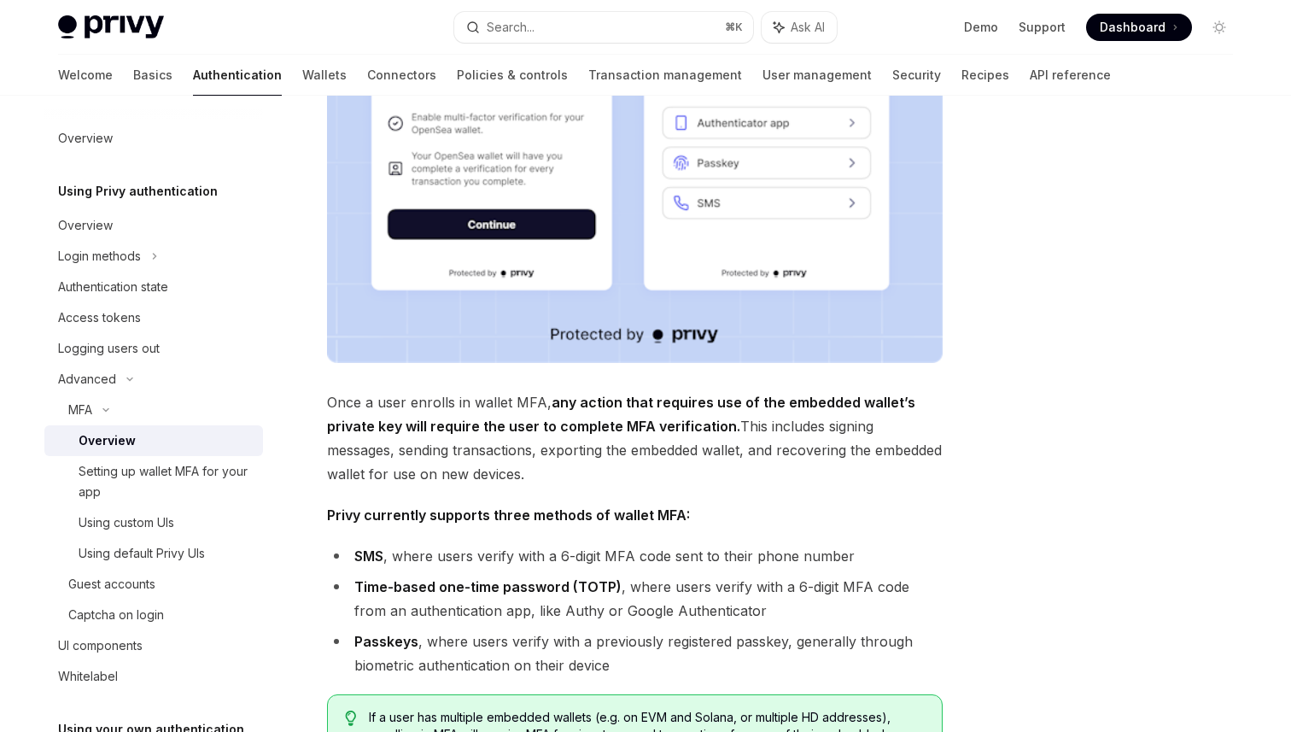
click at [866, 590] on li "Time-based one-time password (TOTP) , where users verify with a 6-digit MFA cod…" at bounding box center [634, 599] width 615 height 48
click at [743, 394] on strong "any action that requires use of the embedded wallet’s private key will require …" at bounding box center [621, 414] width 588 height 41
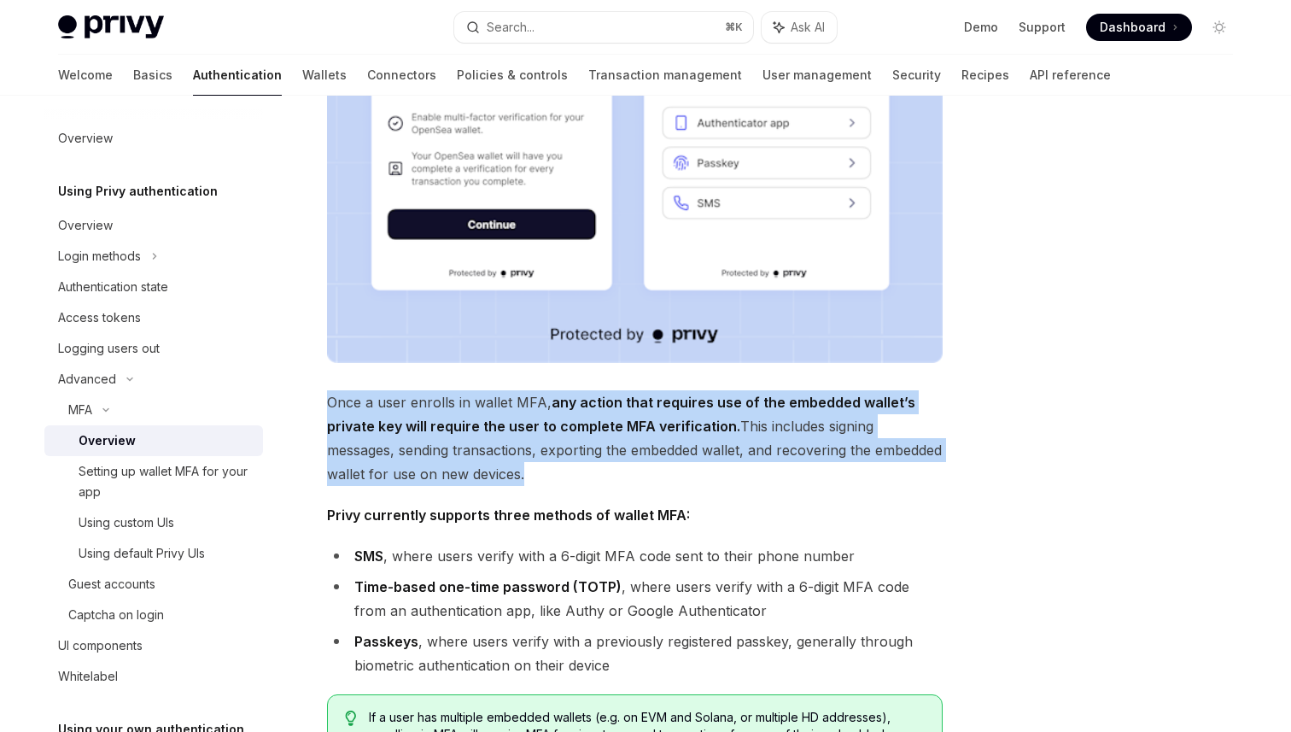
click at [783, 579] on li "Time-based one-time password (TOTP) , where users verify with a 6-digit MFA cod…" at bounding box center [634, 599] width 615 height 48
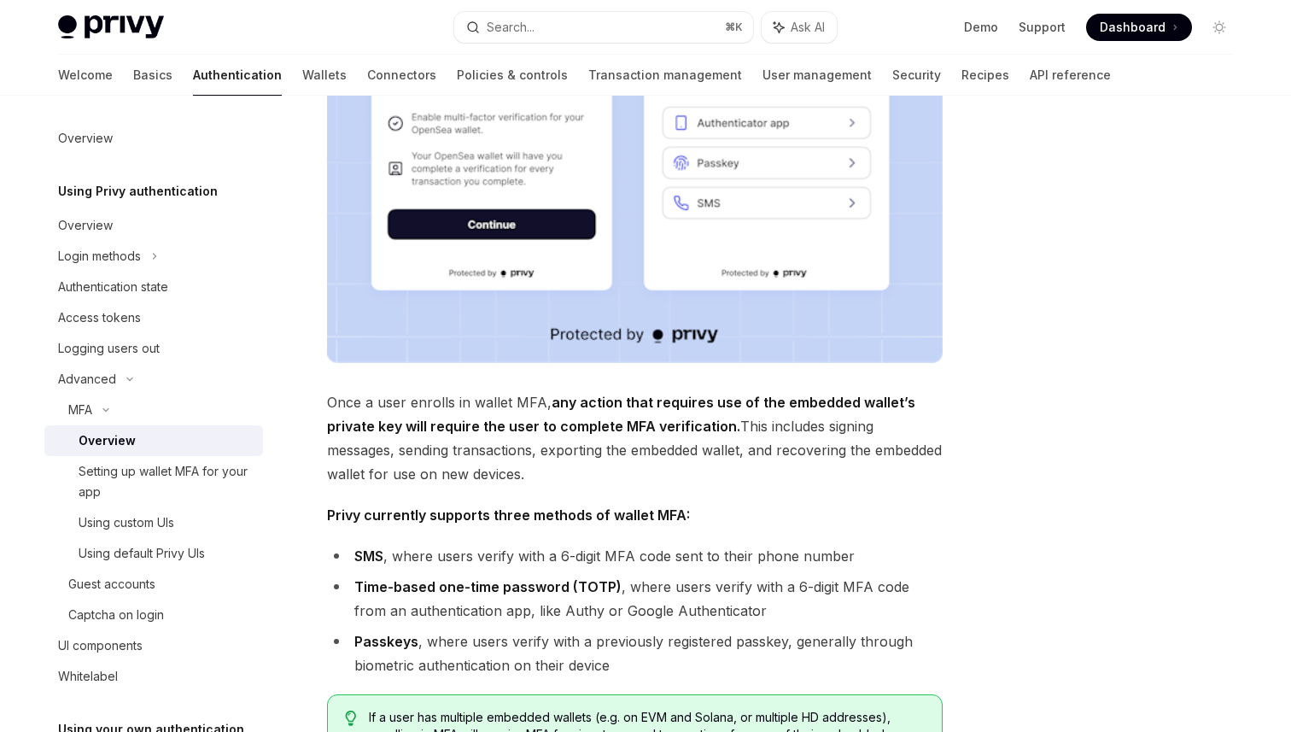
click at [783, 579] on li "Time-based one-time password (TOTP) , where users verify with a 6-digit MFA cod…" at bounding box center [634, 599] width 615 height 48
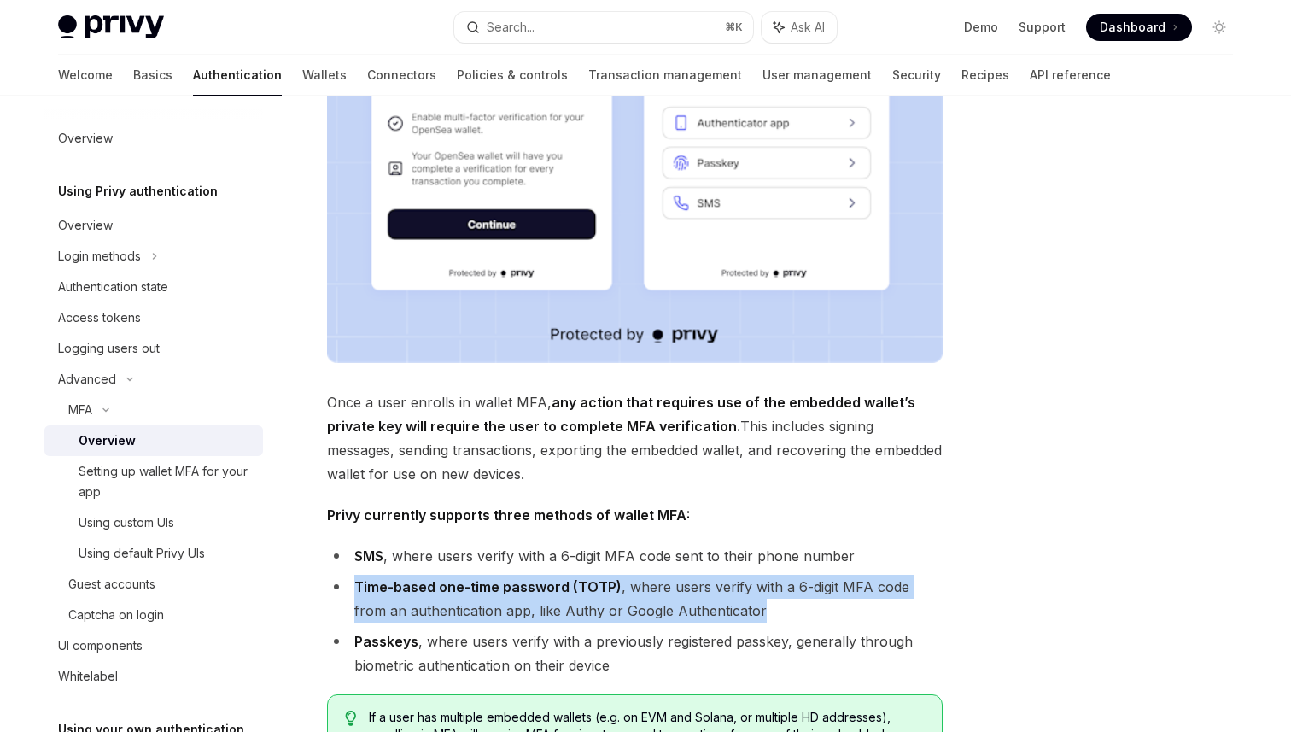
click at [783, 579] on li "Time-based one-time password (TOTP) , where users verify with a 6-digit MFA cod…" at bounding box center [634, 599] width 615 height 48
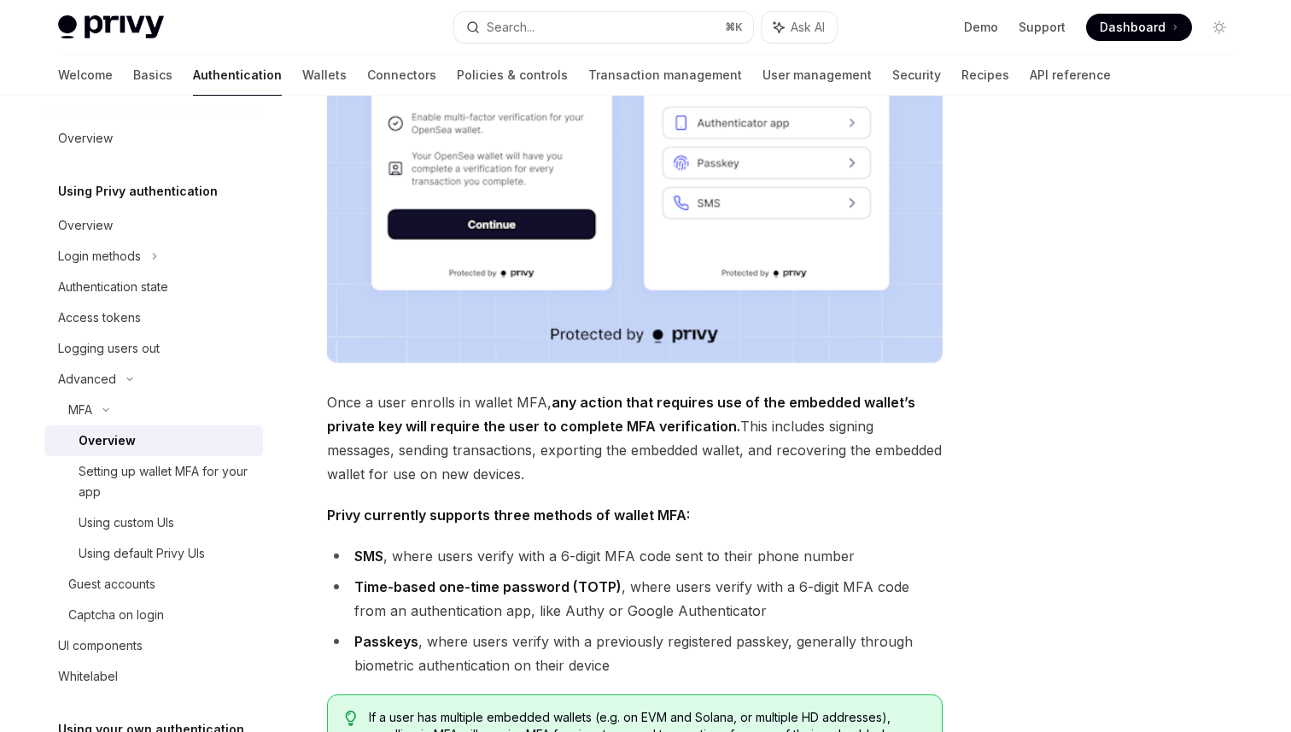
click at [783, 579] on li "Time-based one-time password (TOTP) , where users verify with a 6-digit MFA cod…" at bounding box center [634, 599] width 615 height 48
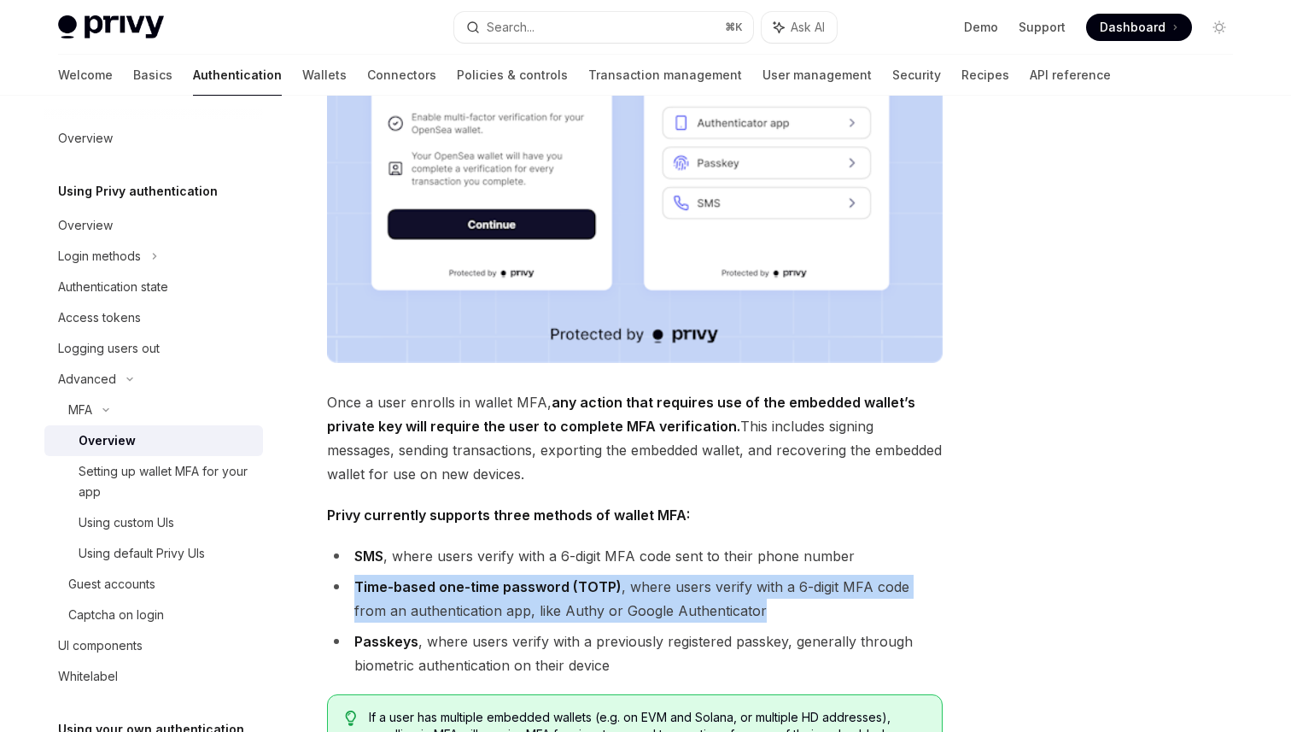
click at [783, 579] on li "Time-based one-time password (TOTP) , where users verify with a 6-digit MFA cod…" at bounding box center [634, 599] width 615 height 48
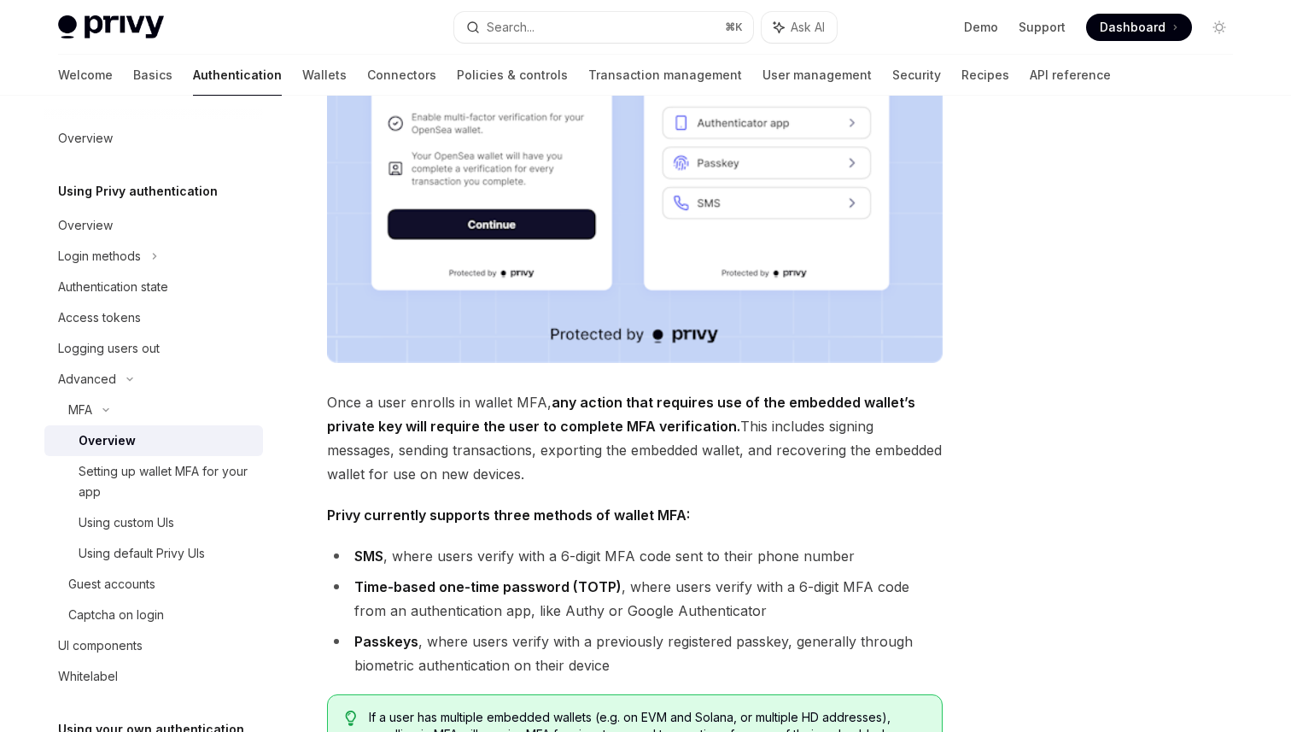
click at [783, 579] on li "Time-based one-time password (TOTP) , where users verify with a 6-digit MFA cod…" at bounding box center [634, 599] width 615 height 48
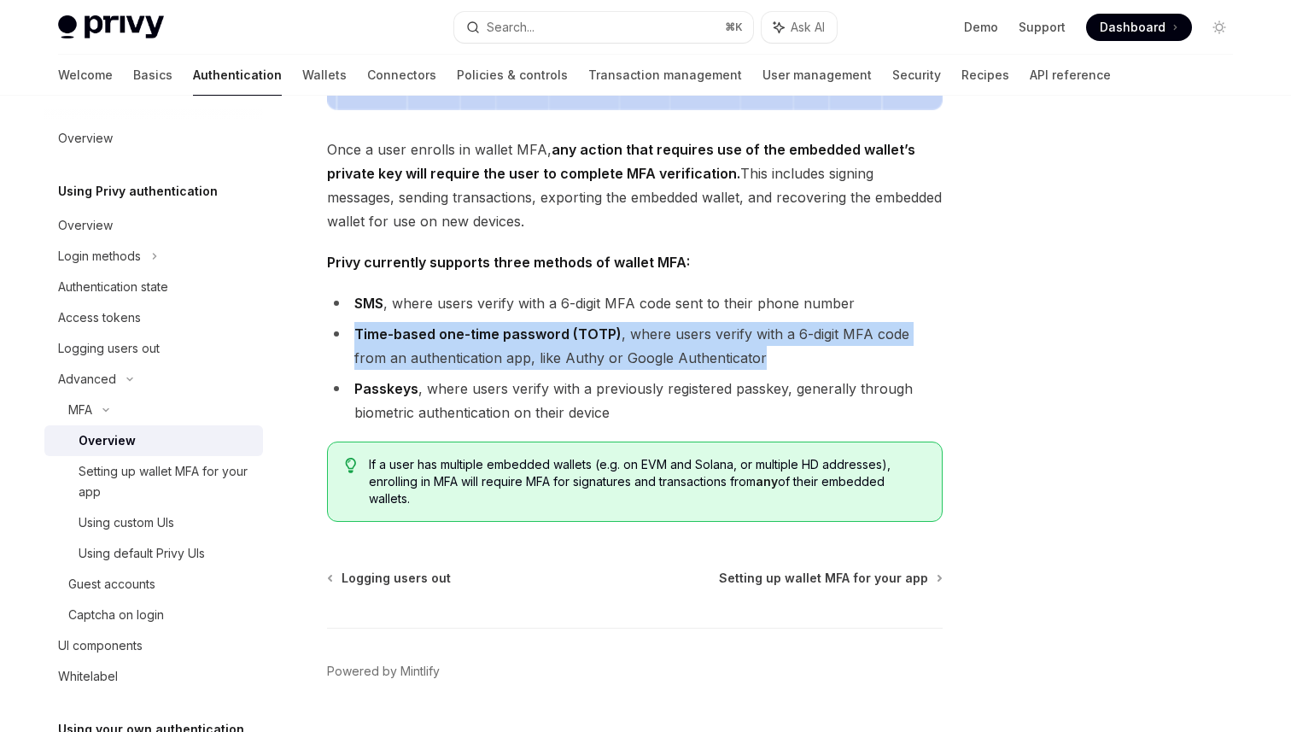
scroll to position [687, 0]
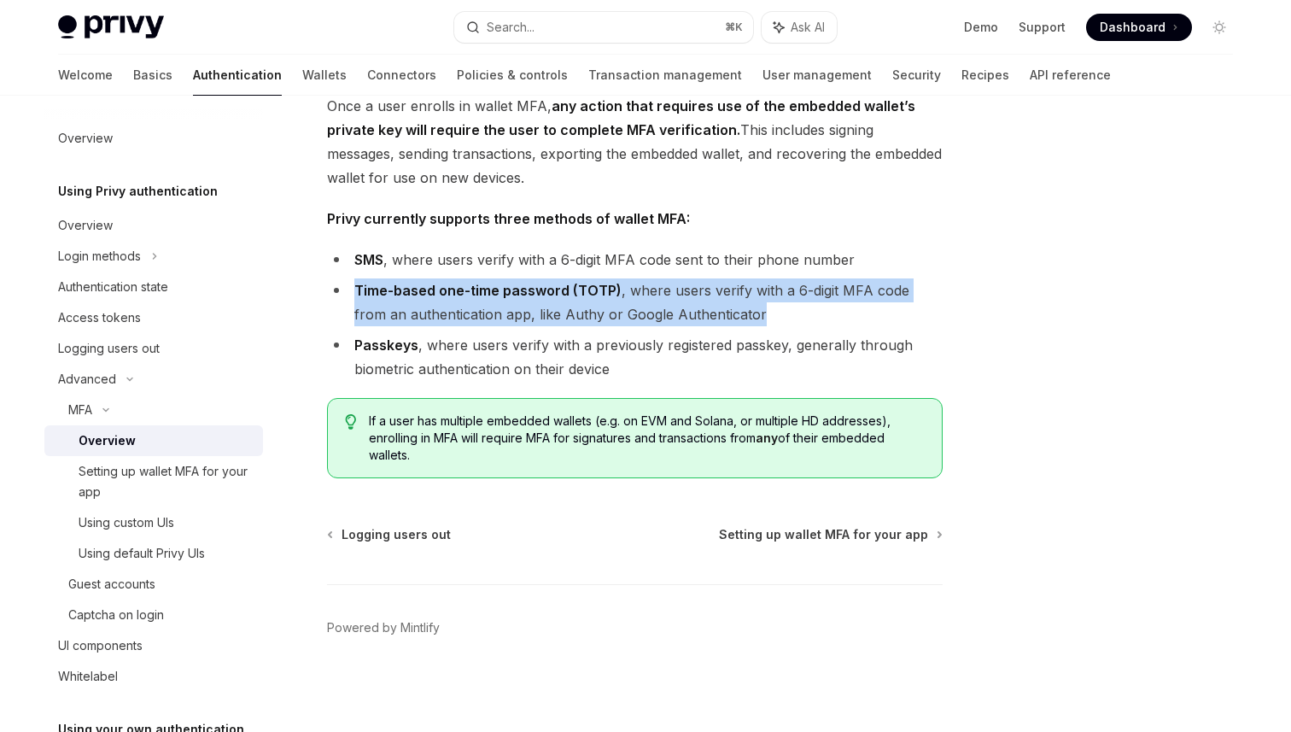
click at [831, 449] on span "If a user has multiple embedded wallets (e.g. on EVM and Solana, or multiple HD…" at bounding box center [647, 437] width 556 height 51
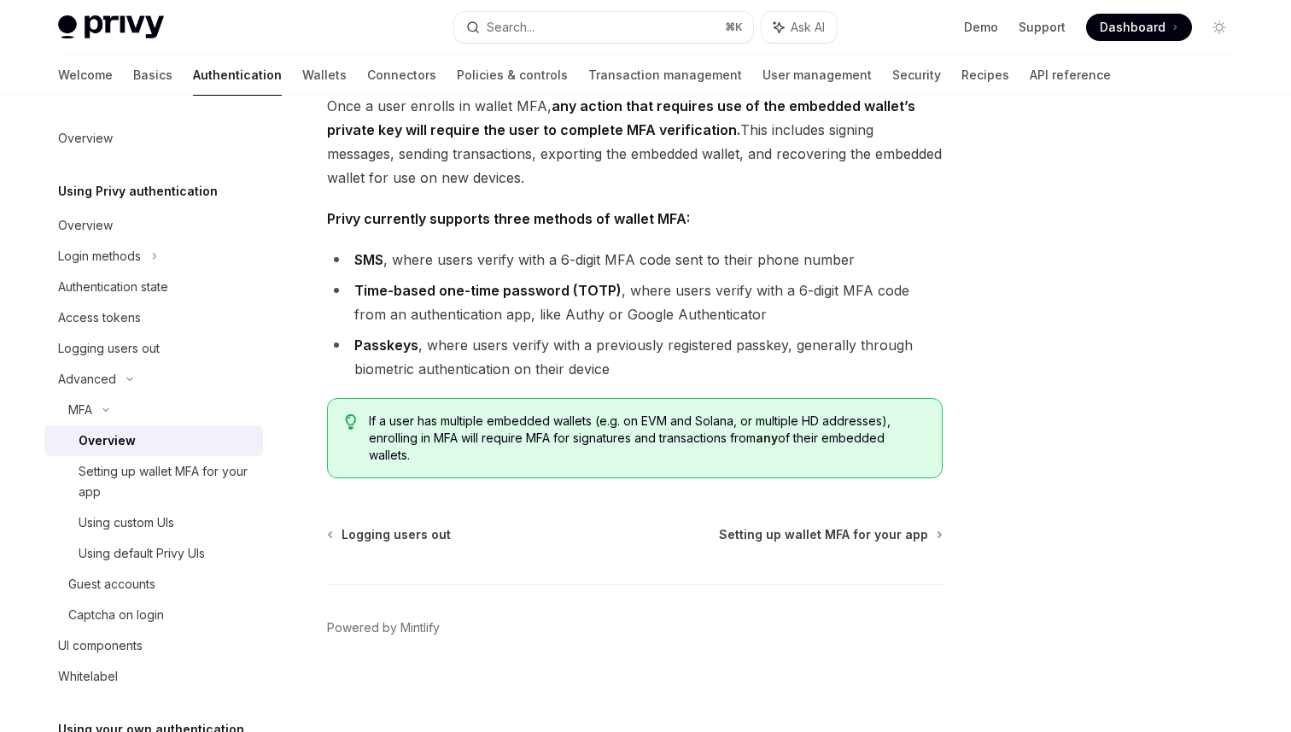
click at [831, 449] on span "If a user has multiple embedded wallets (e.g. on EVM and Solana, or multiple HD…" at bounding box center [647, 437] width 556 height 51
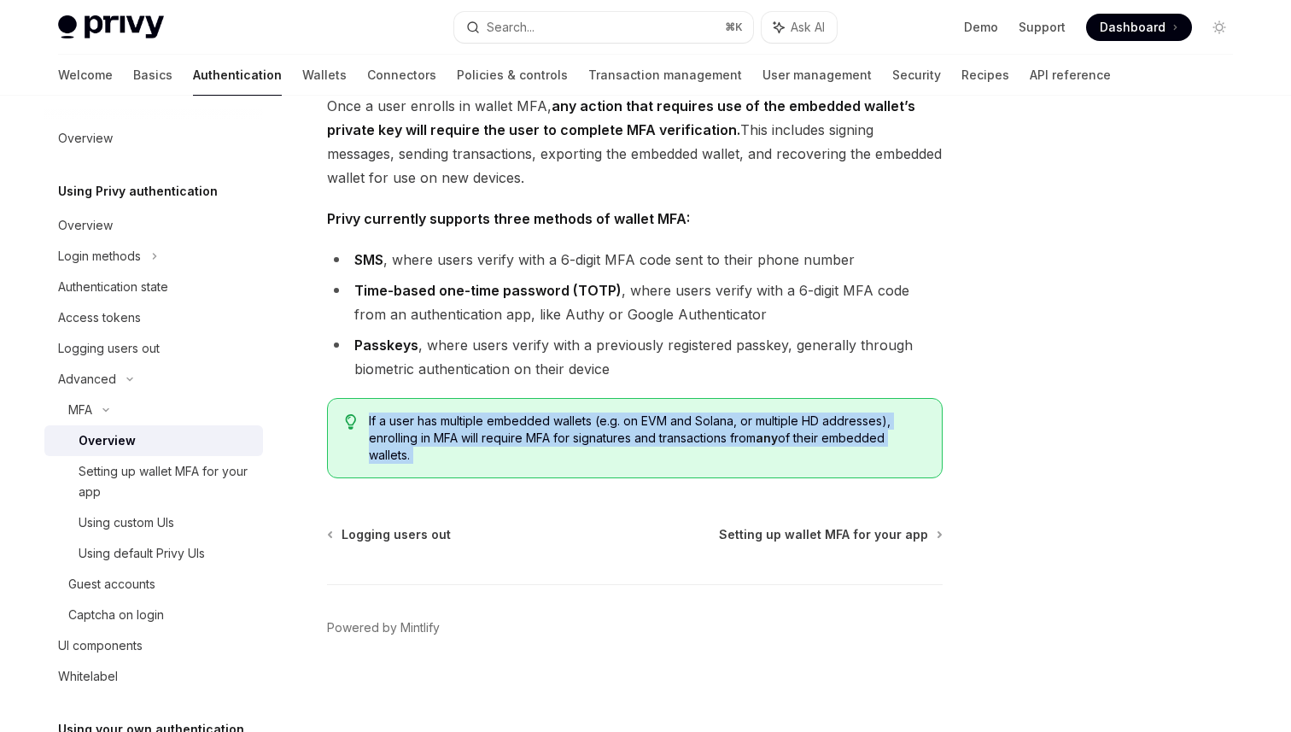
click at [831, 449] on span "If a user has multiple embedded wallets (e.g. on EVM and Solana, or multiple HD…" at bounding box center [647, 437] width 556 height 51
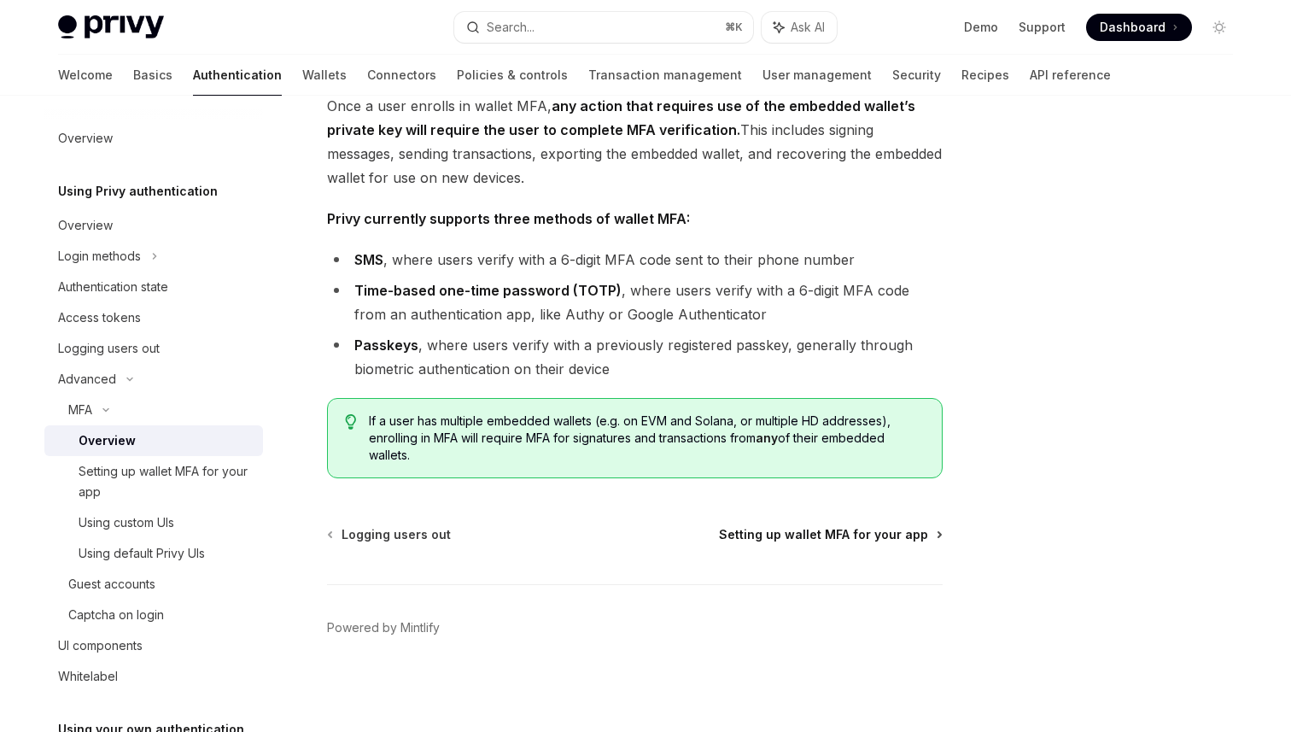
click at [864, 530] on span "Setting up wallet MFA for your app" at bounding box center [823, 534] width 209 height 17
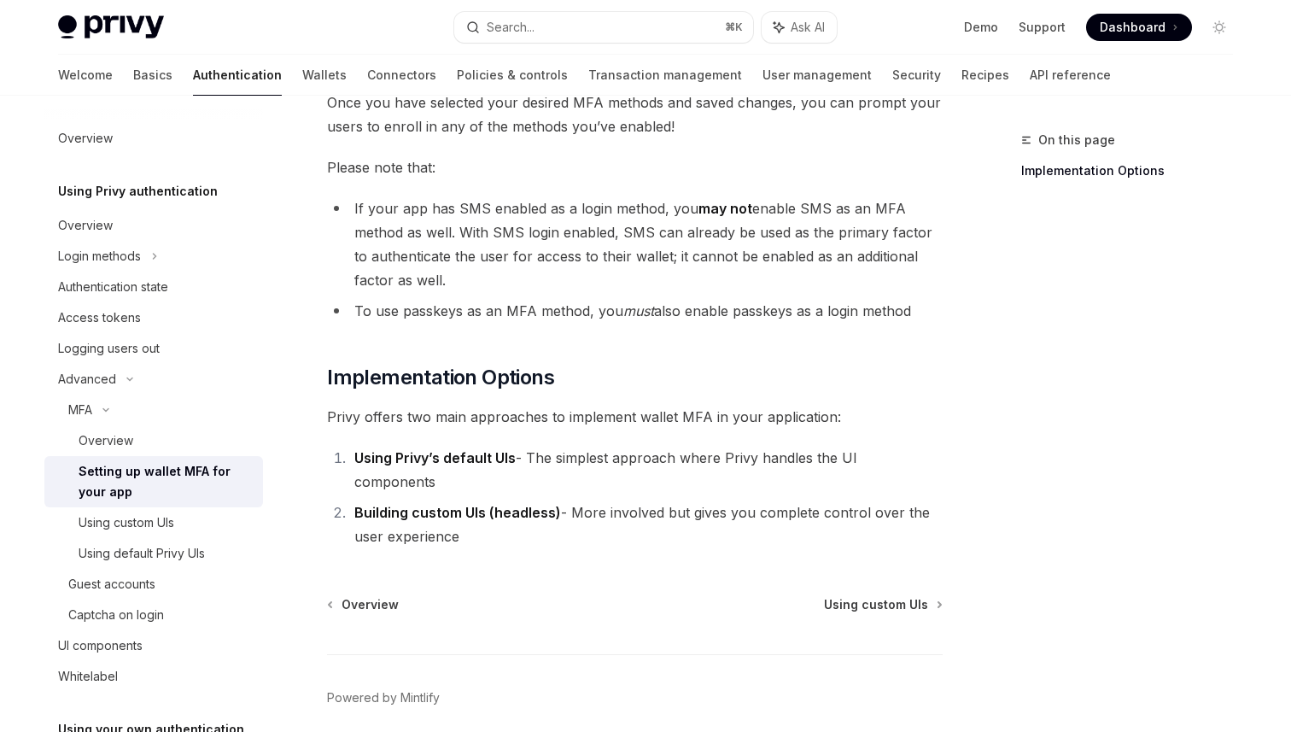
scroll to position [778, 0]
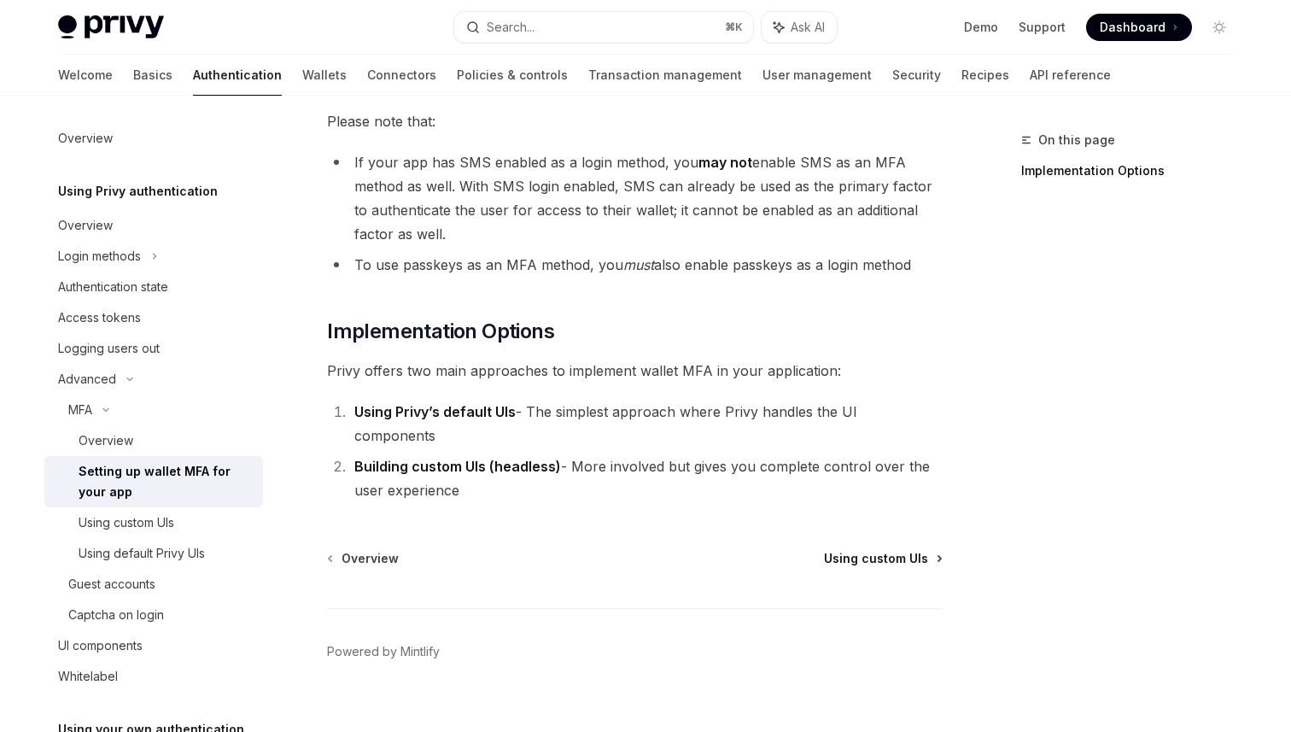
click at [872, 550] on span "Using custom UIs" at bounding box center [876, 558] width 104 height 17
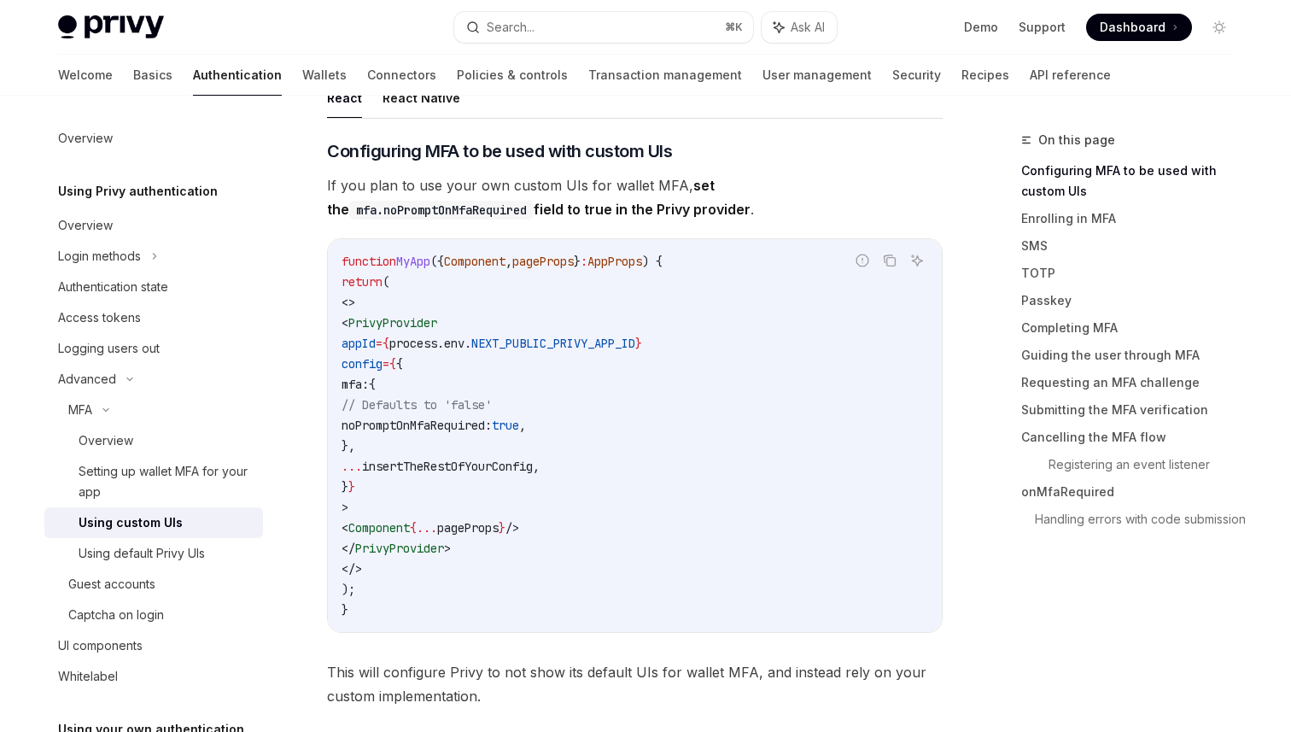
scroll to position [448, 0]
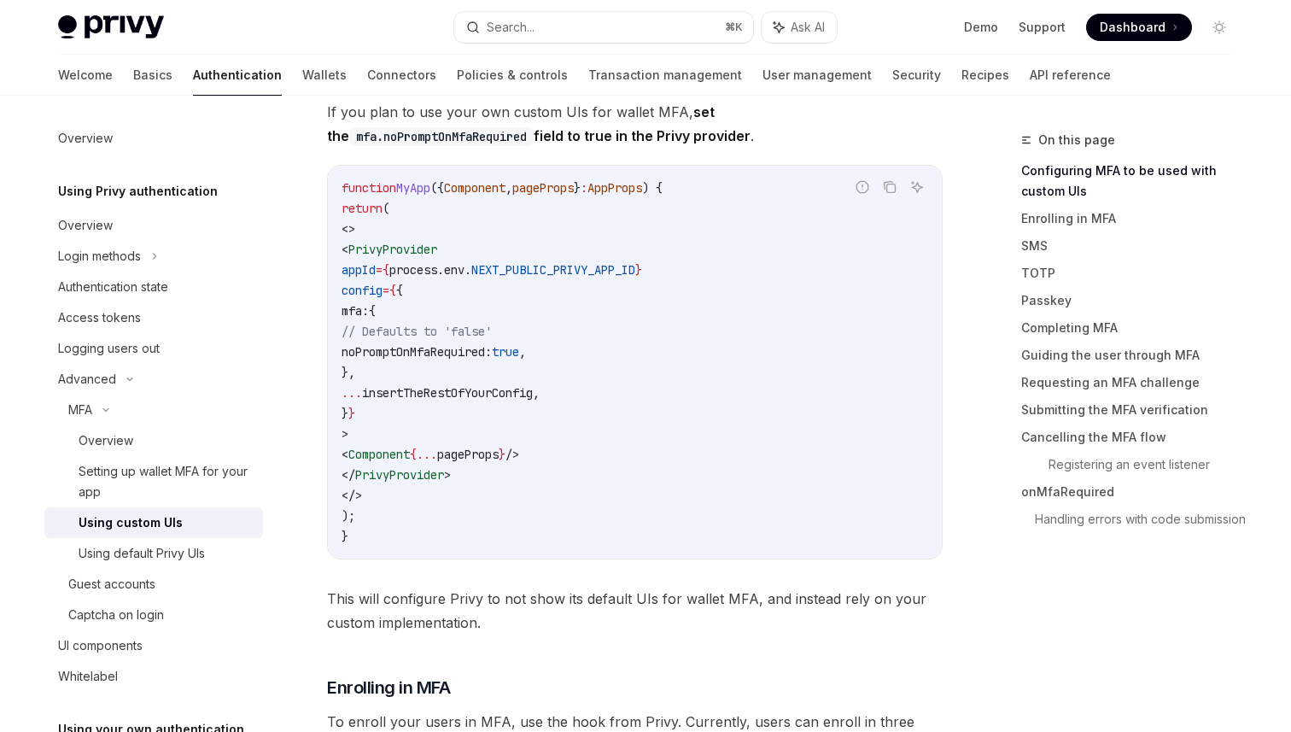
click at [524, 492] on code "function MyApp ({ Component , pageProps } : AppProps ) { return ( <> < PrivyPro…" at bounding box center [634, 362] width 586 height 369
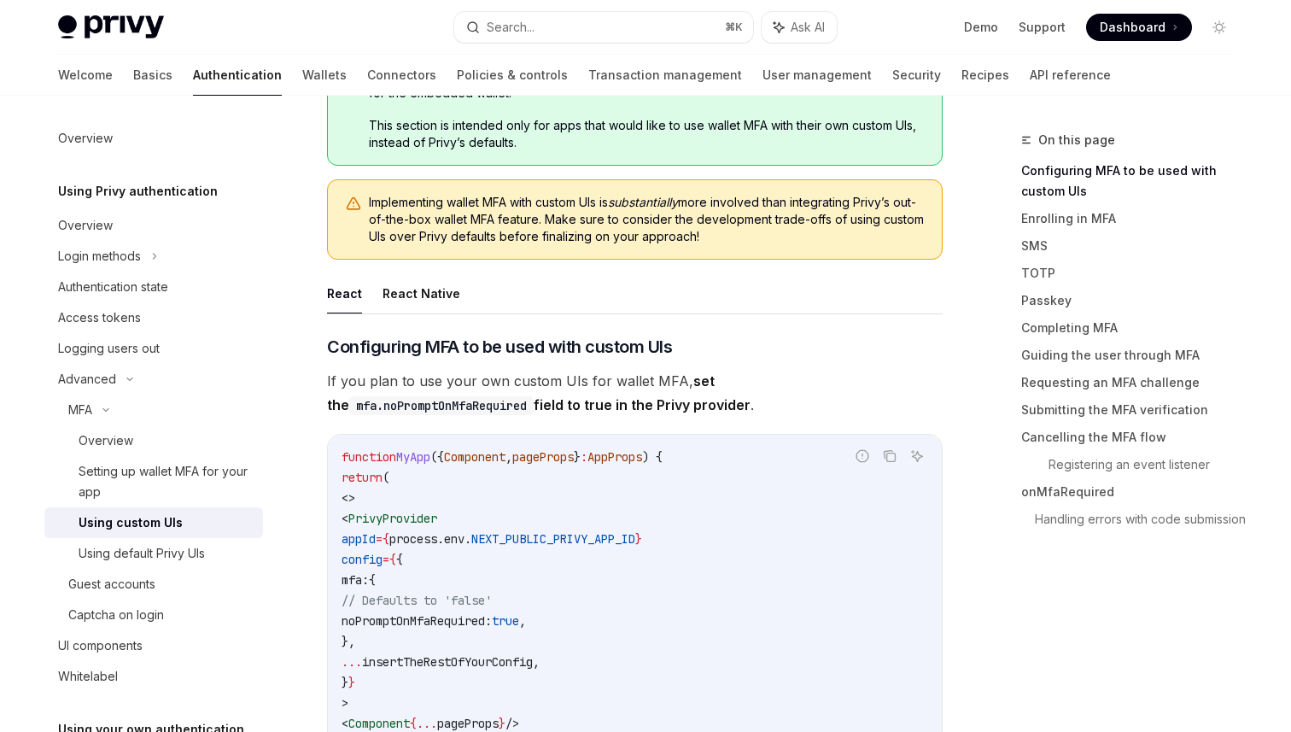
scroll to position [0, 0]
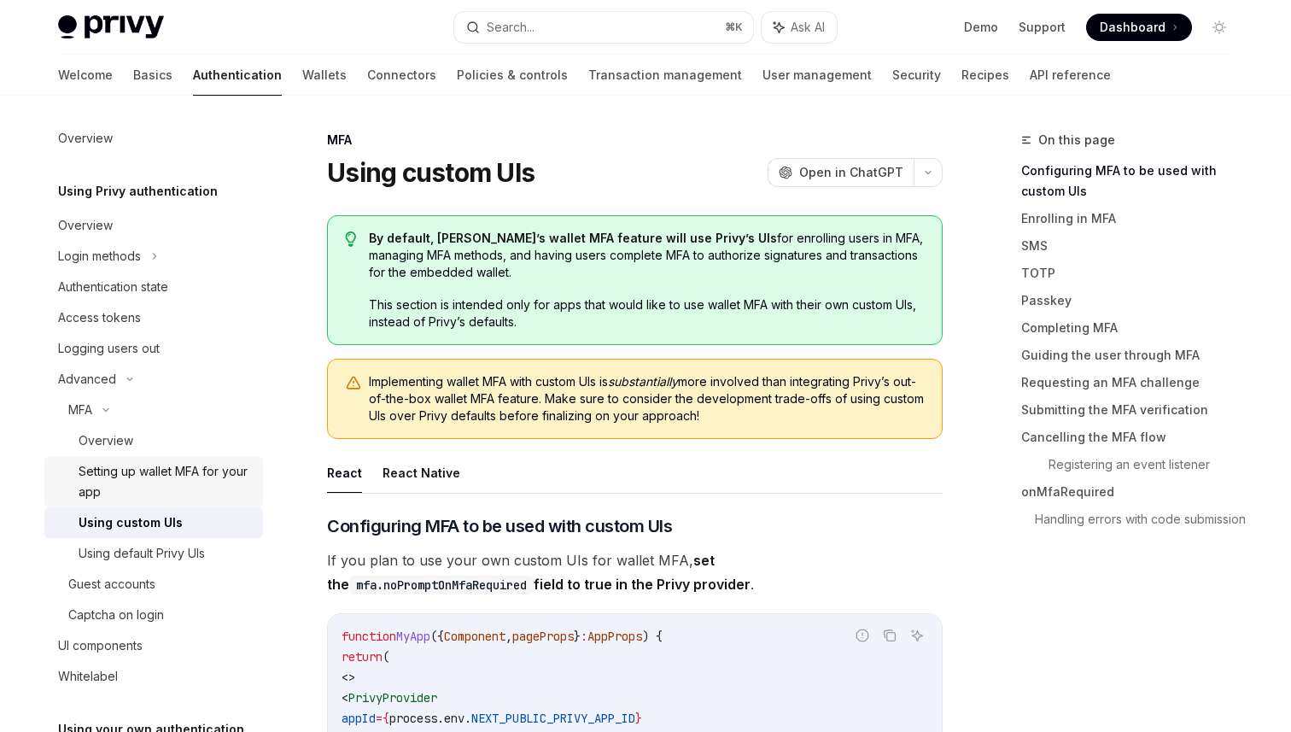
click at [212, 491] on div "Setting up wallet MFA for your app" at bounding box center [166, 481] width 174 height 41
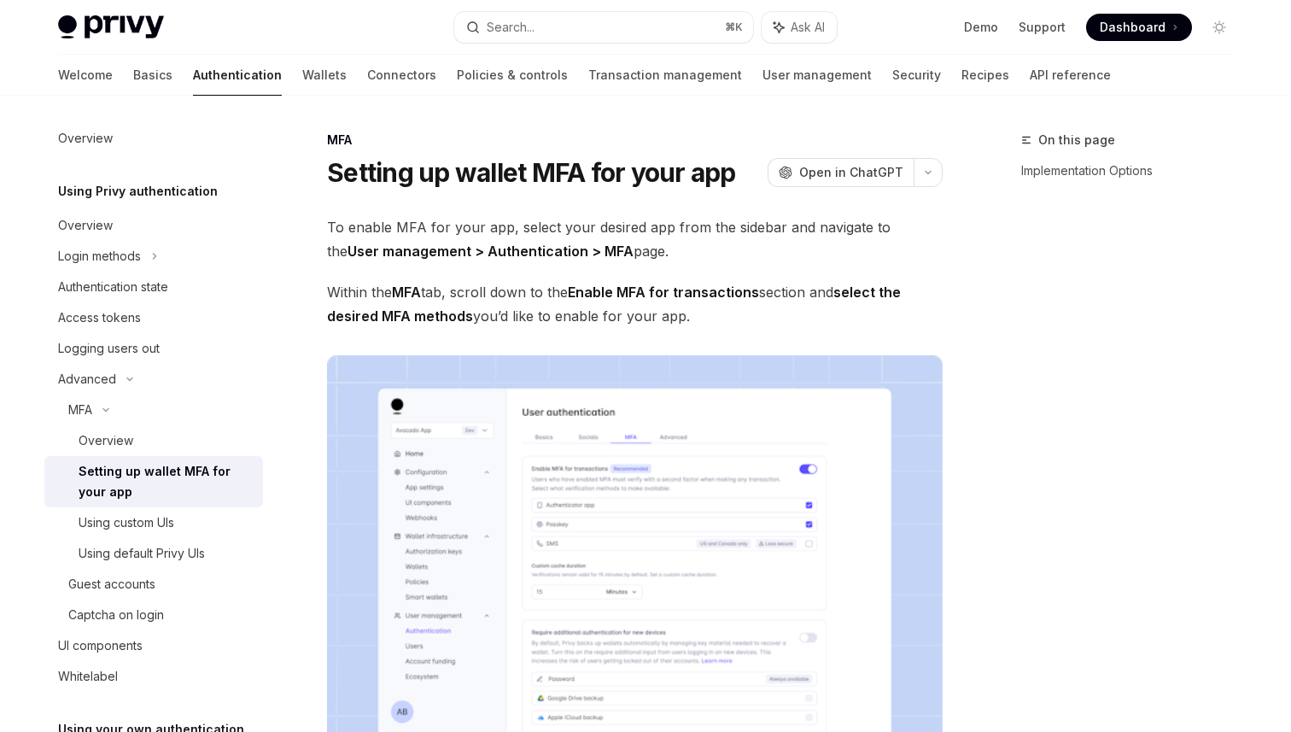
type textarea "*"
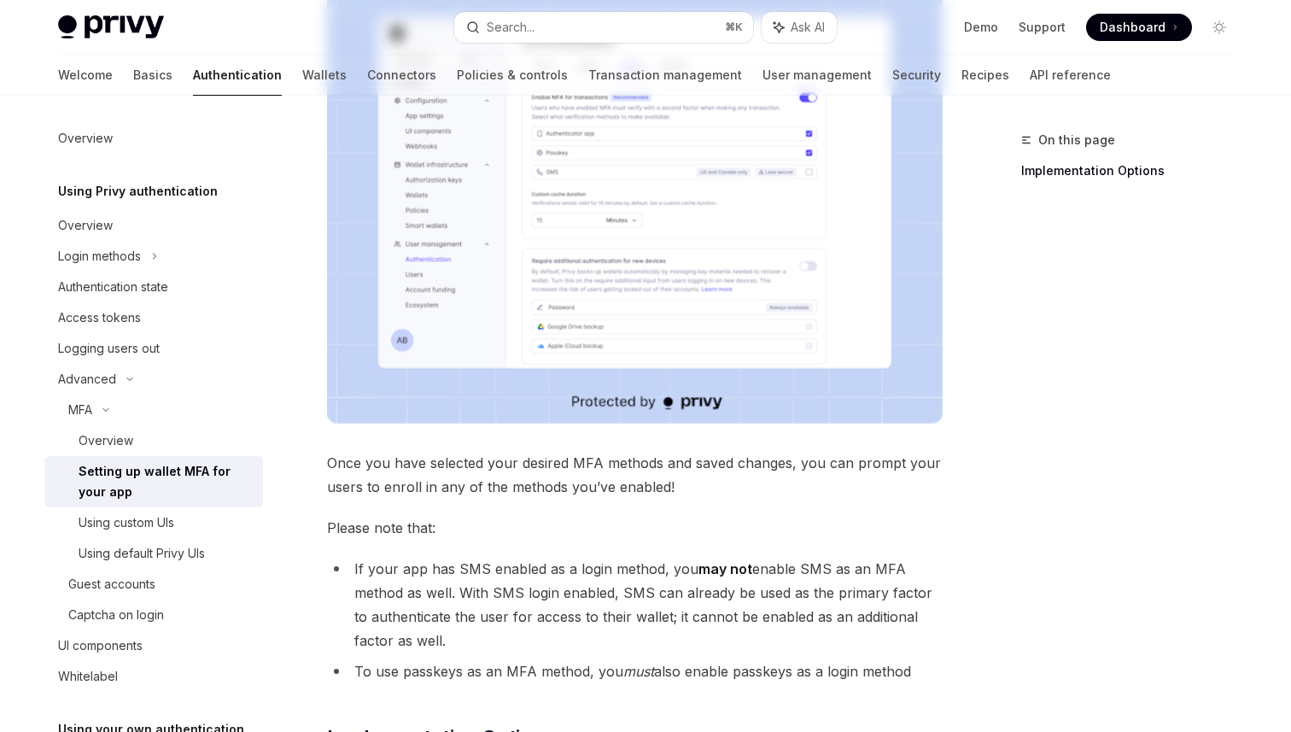
scroll to position [778, 0]
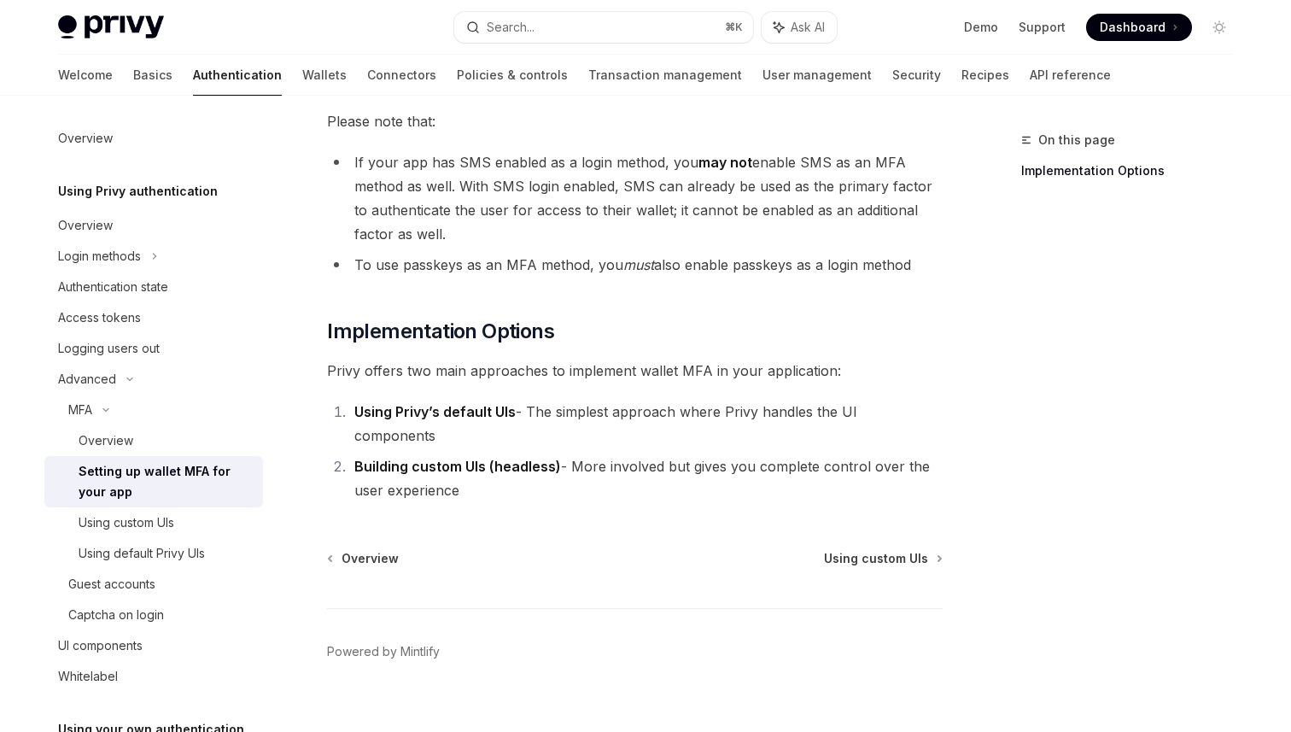
click at [604, 242] on li "If your app has SMS enabled as a login method, you may not enable SMS as an MFA…" at bounding box center [634, 198] width 615 height 96
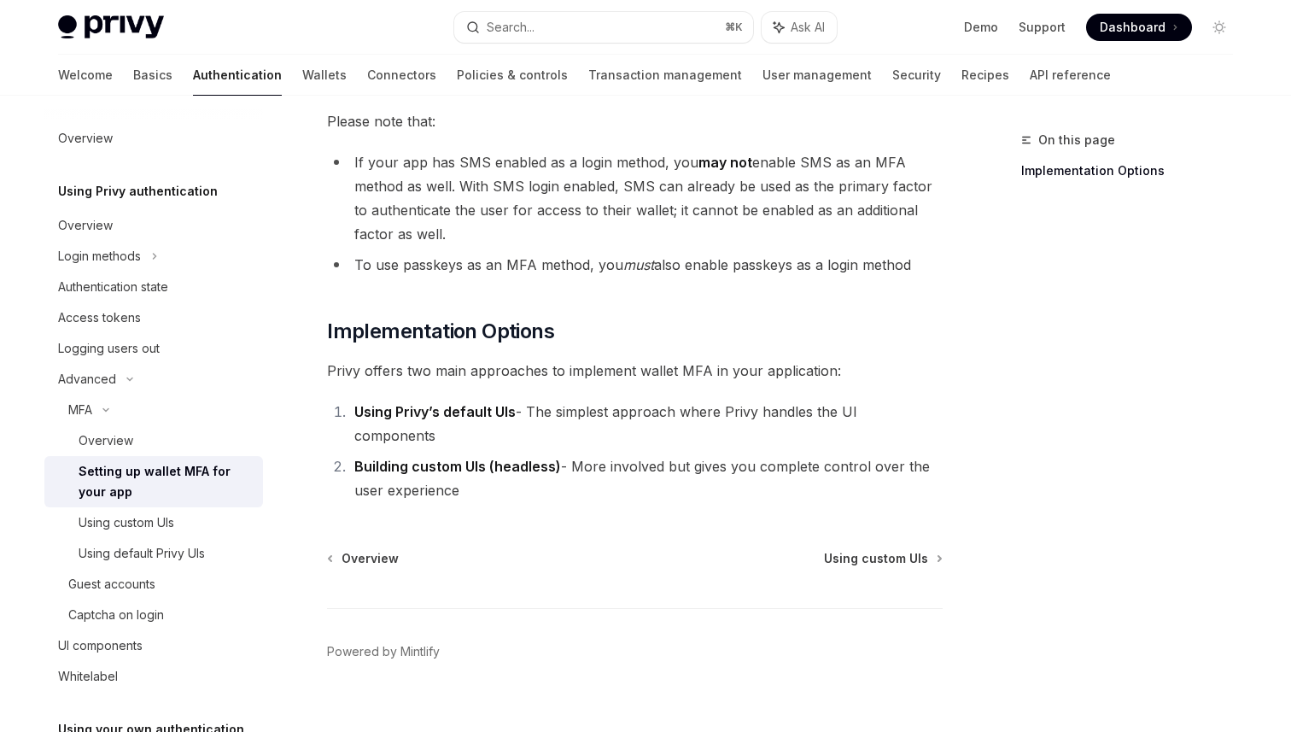
click at [604, 242] on li "If your app has SMS enabled as a login method, you may not enable SMS as an MFA…" at bounding box center [634, 198] width 615 height 96
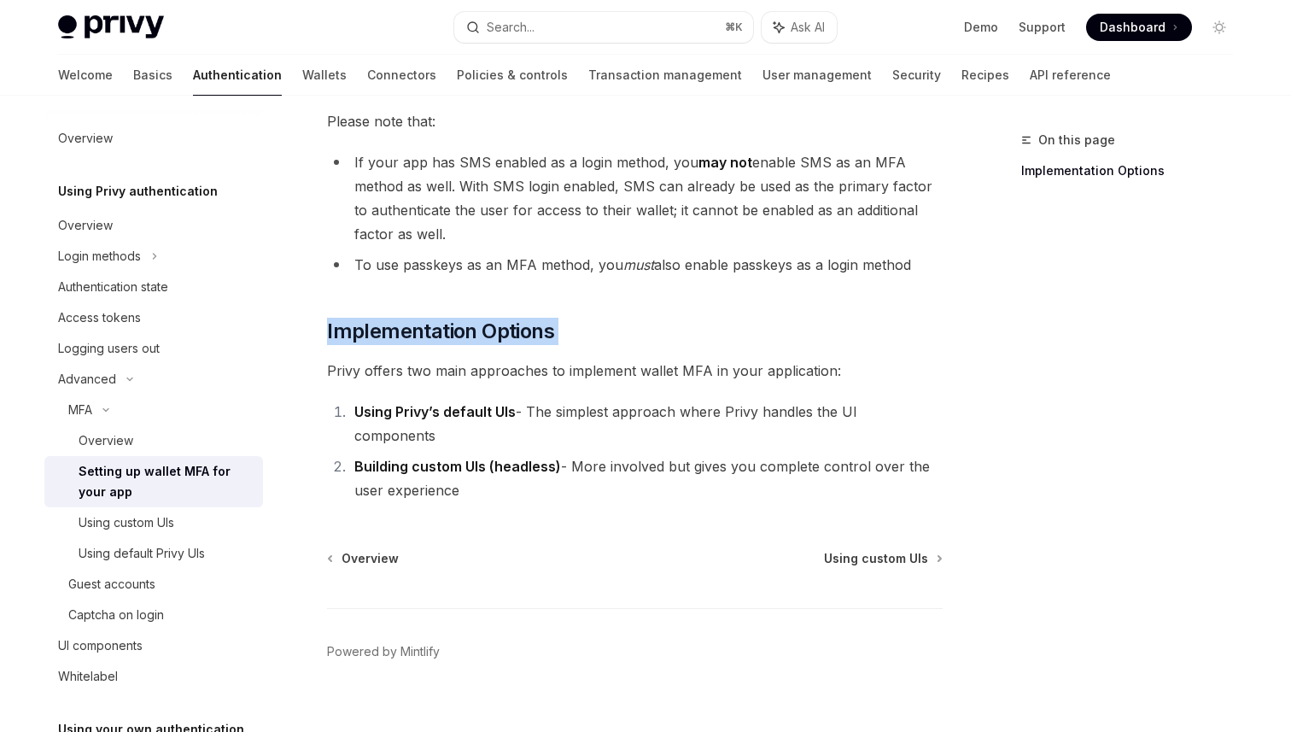
click at [685, 253] on li "To use passkeys as an MFA method, you must also enable passkeys as a login meth…" at bounding box center [634, 265] width 615 height 24
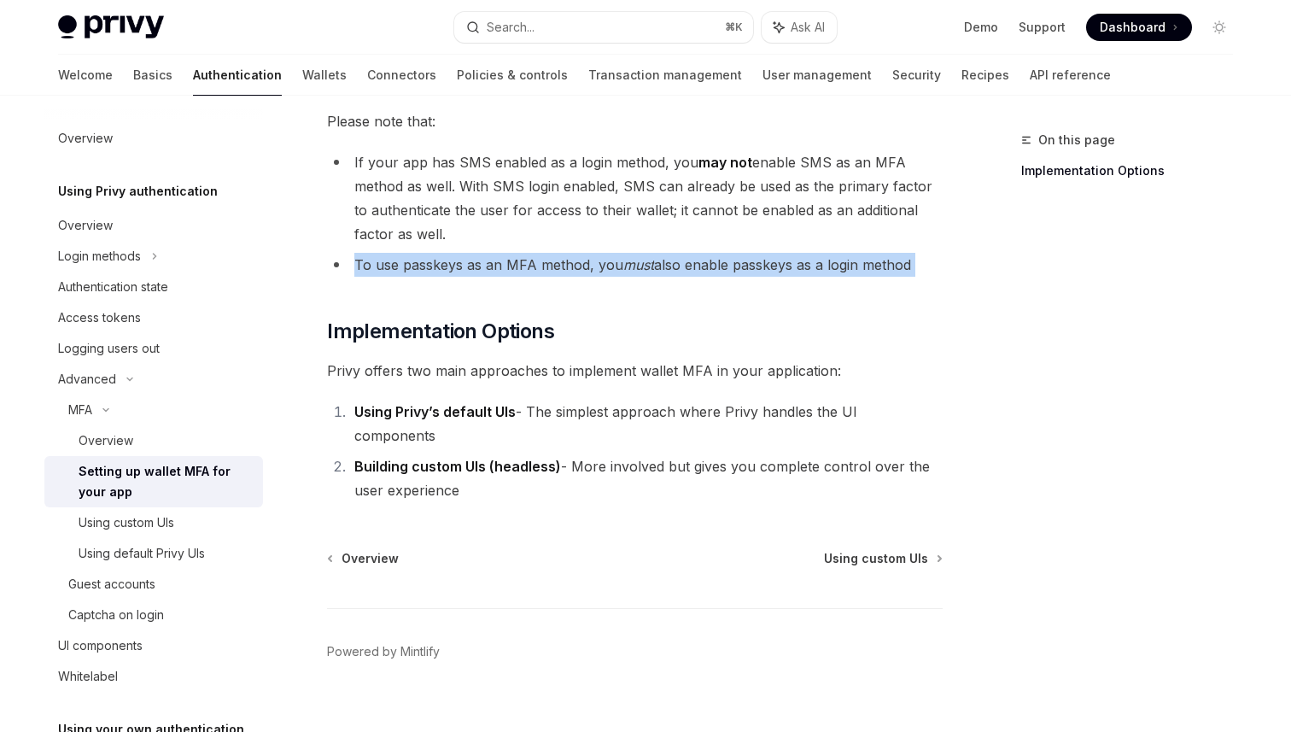
click at [761, 274] on li "To use passkeys as an MFA method, you must also enable passkeys as a login meth…" at bounding box center [634, 265] width 615 height 24
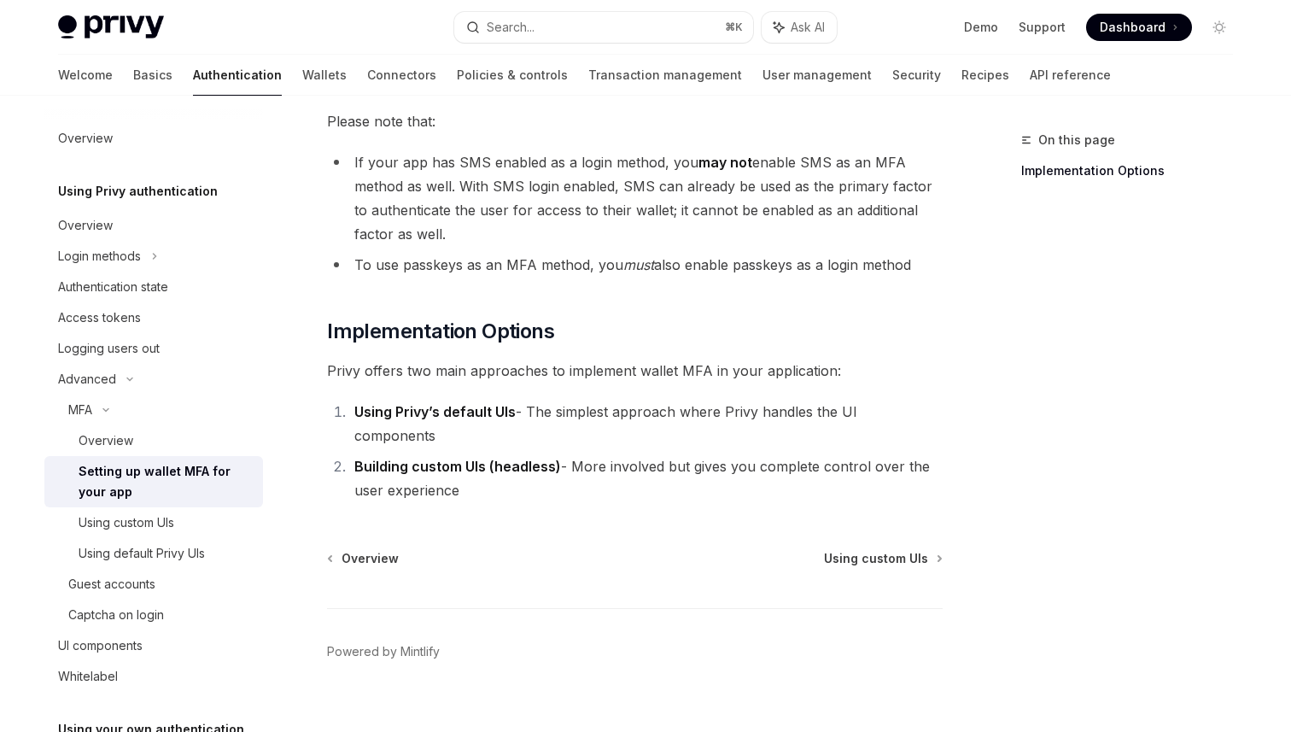
click at [761, 274] on li "To use passkeys as an MFA method, you must also enable passkeys as a login meth…" at bounding box center [634, 265] width 615 height 24
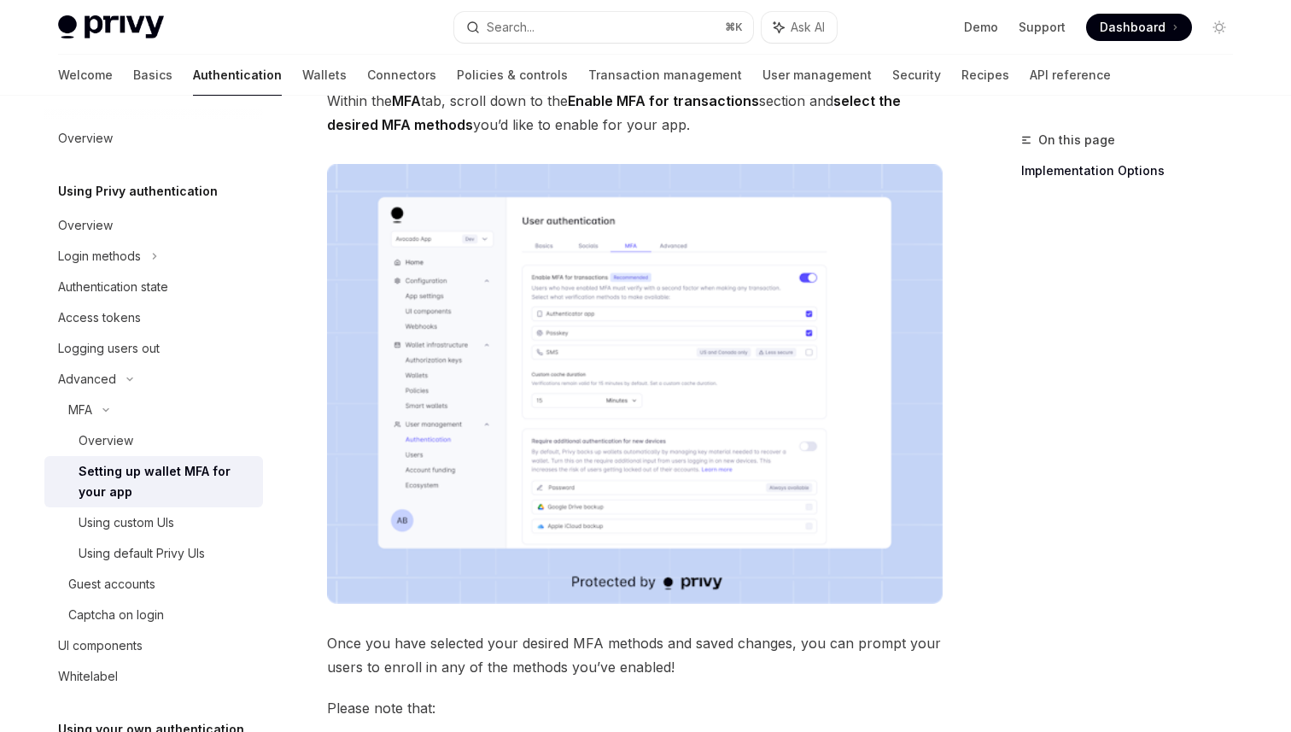
scroll to position [0, 0]
